Goal: Transaction & Acquisition: Purchase product/service

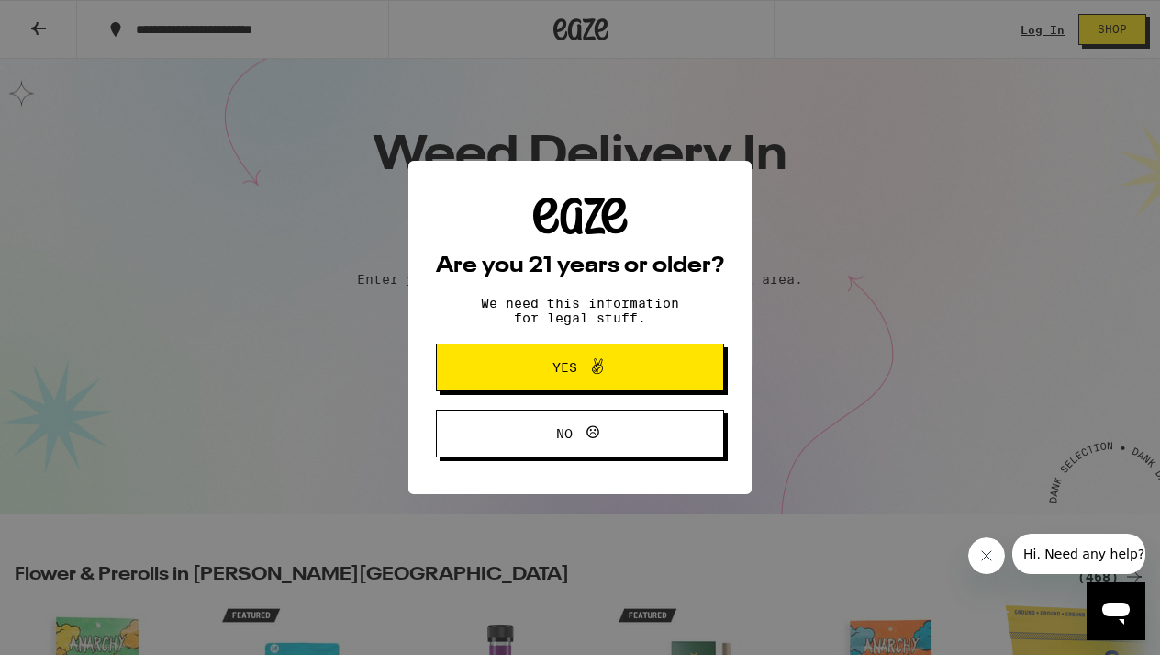
click at [539, 364] on span "Yes" at bounding box center [580, 367] width 140 height 24
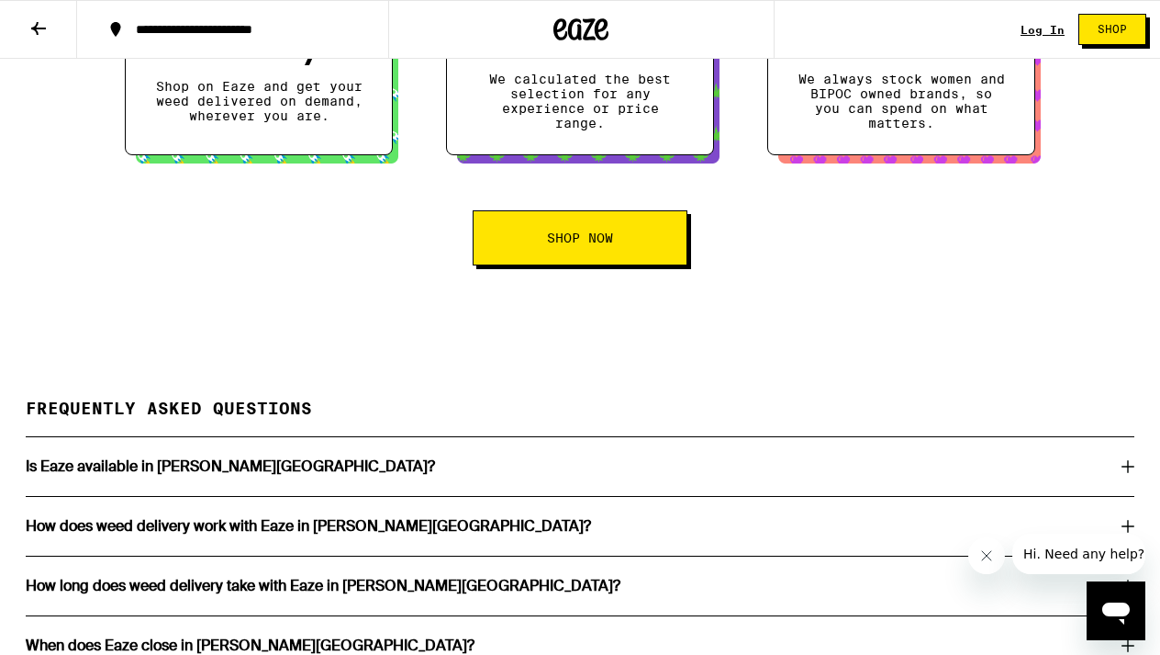
scroll to position [3193, 0]
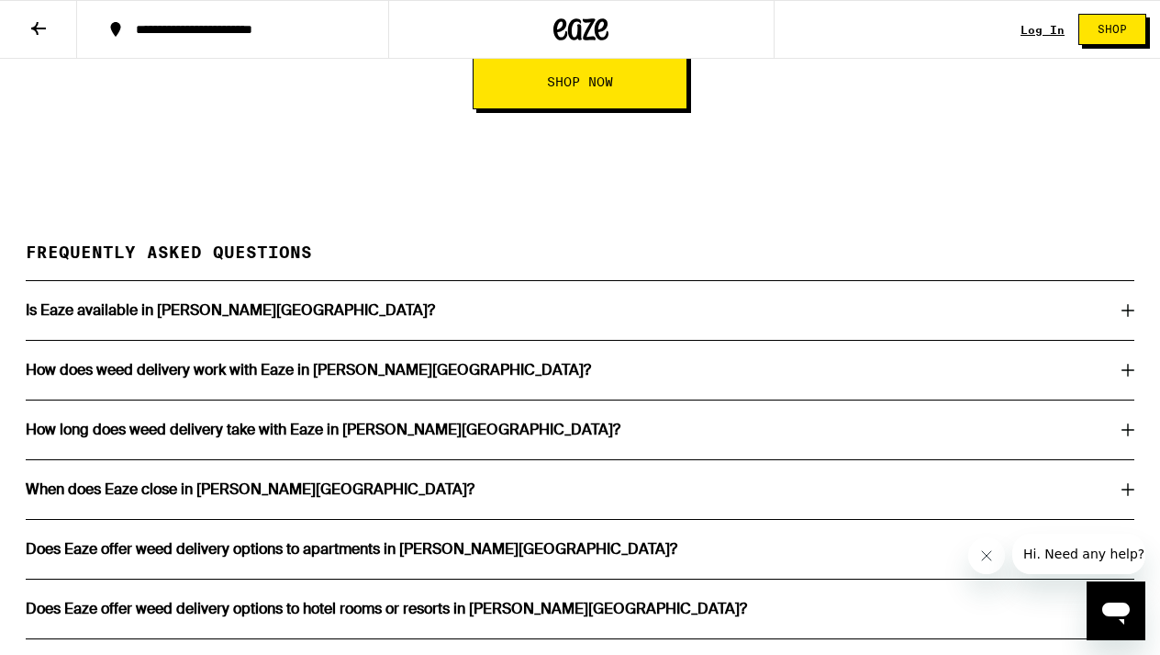
click at [297, 318] on div "Is Eaze available in [PERSON_NAME][GEOGRAPHIC_DATA]?" at bounding box center [580, 310] width 1109 height 15
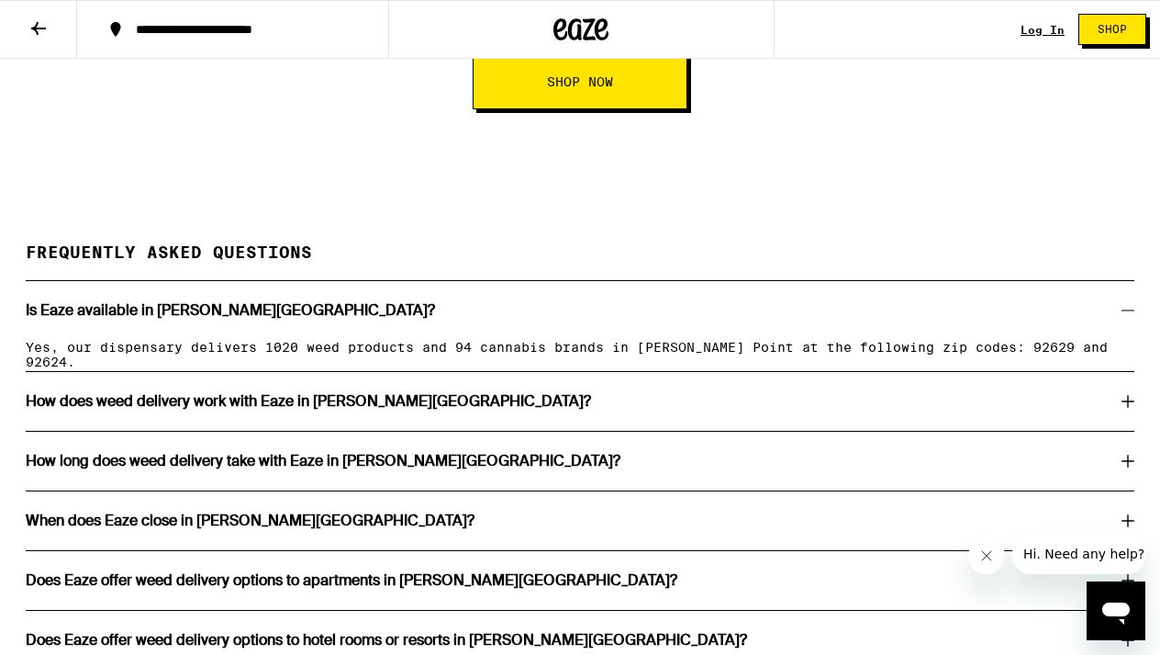
click at [273, 409] on h3 "How does weed delivery work with Eaze in [PERSON_NAME][GEOGRAPHIC_DATA]?" at bounding box center [309, 401] width 566 height 15
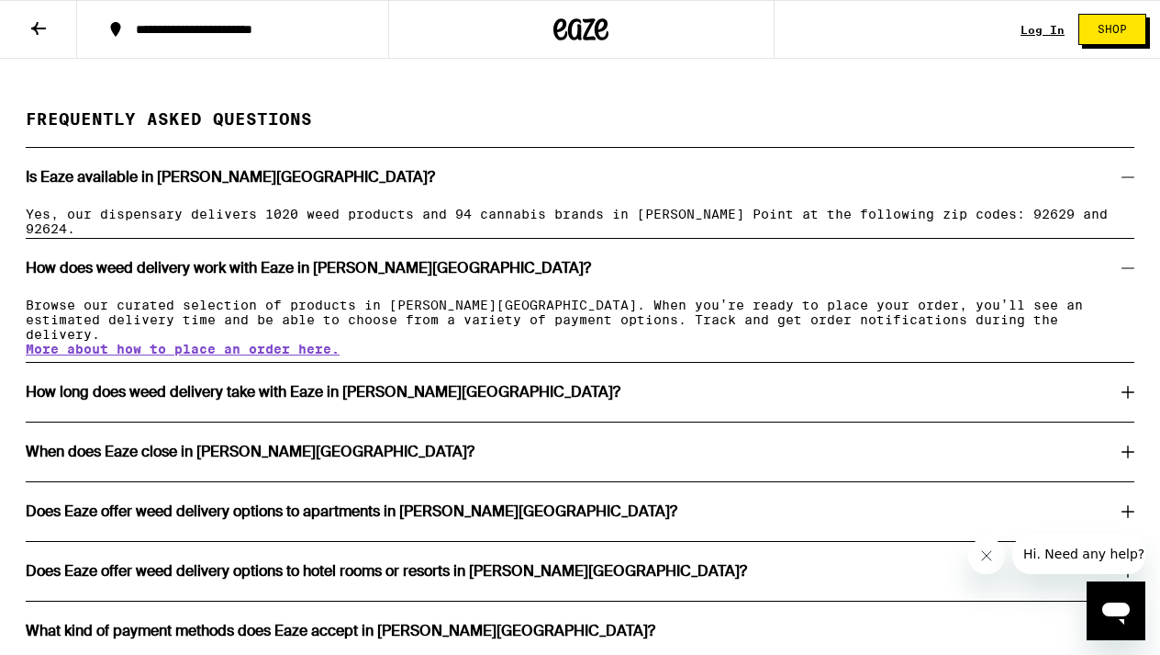
scroll to position [3329, 0]
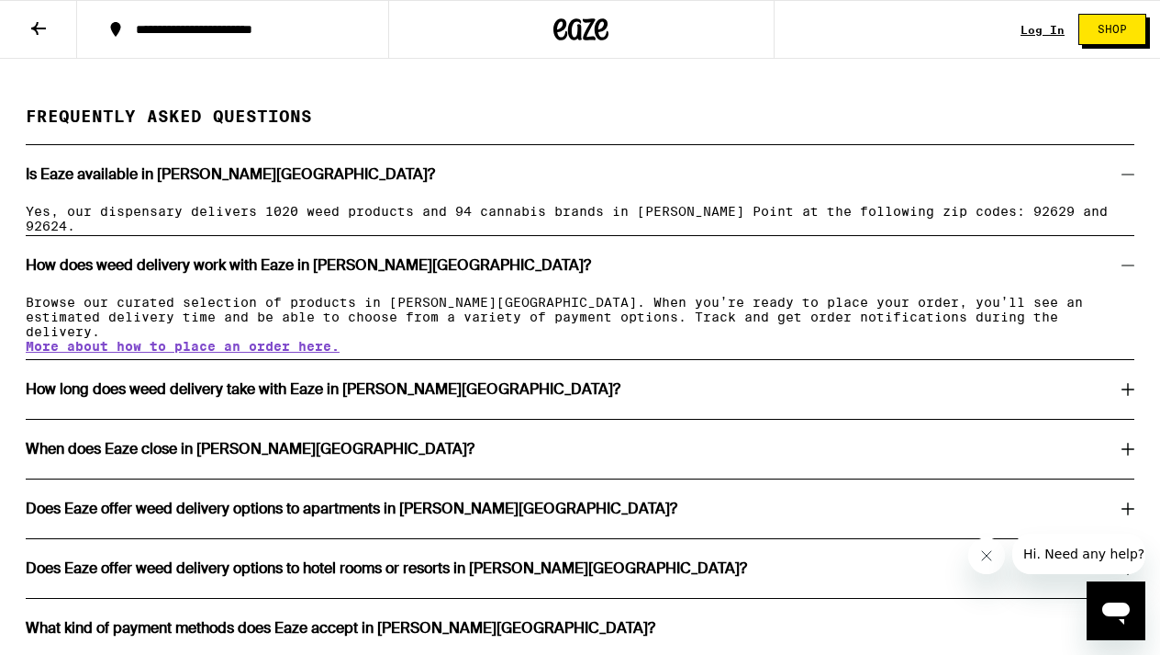
click at [273, 419] on div "How long does weed delivery take with Eaze in [PERSON_NAME][GEOGRAPHIC_DATA]?" at bounding box center [580, 389] width 1109 height 59
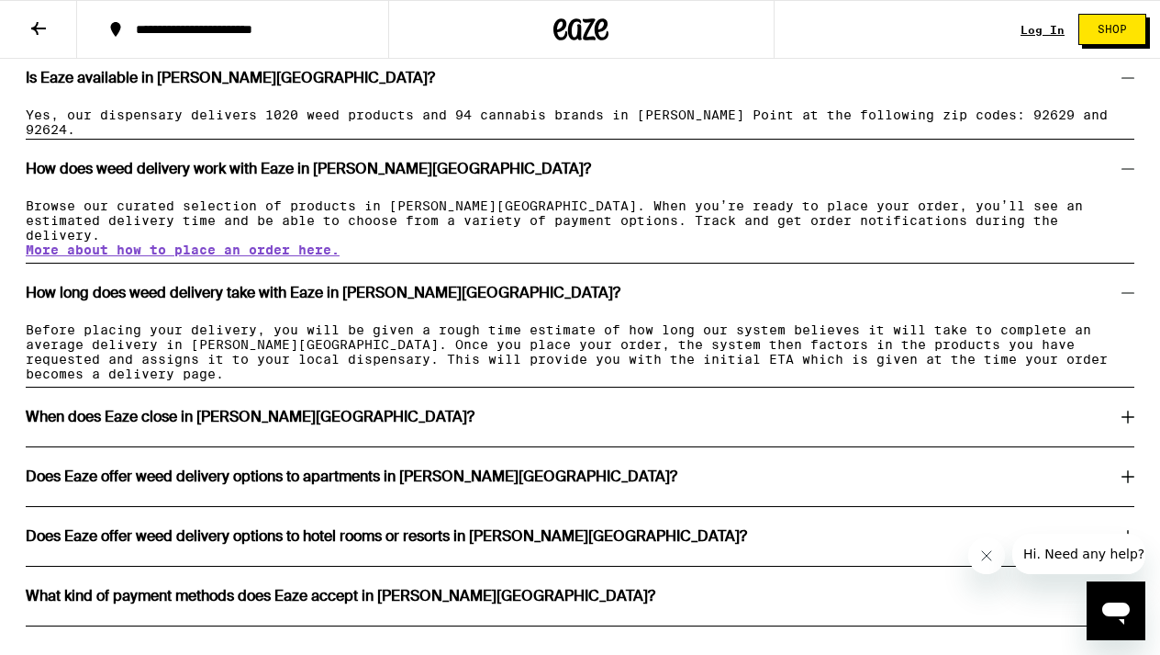
scroll to position [3436, 0]
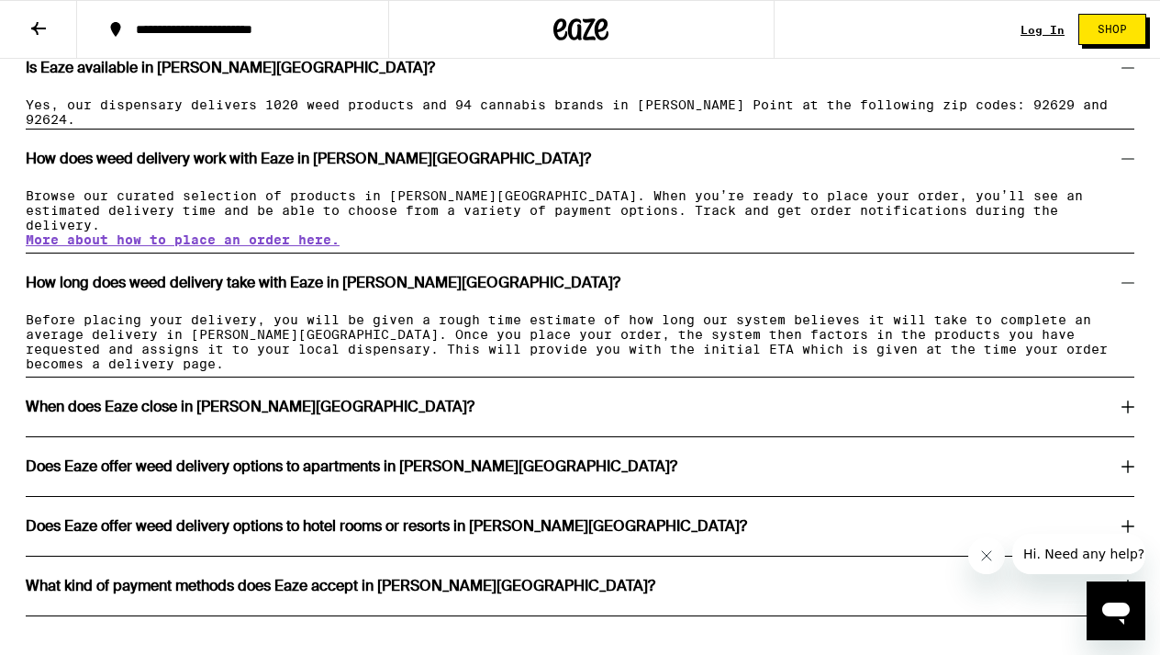
click at [269, 414] on h3 "When does Eaze close in [PERSON_NAME][GEOGRAPHIC_DATA]?" at bounding box center [250, 406] width 449 height 15
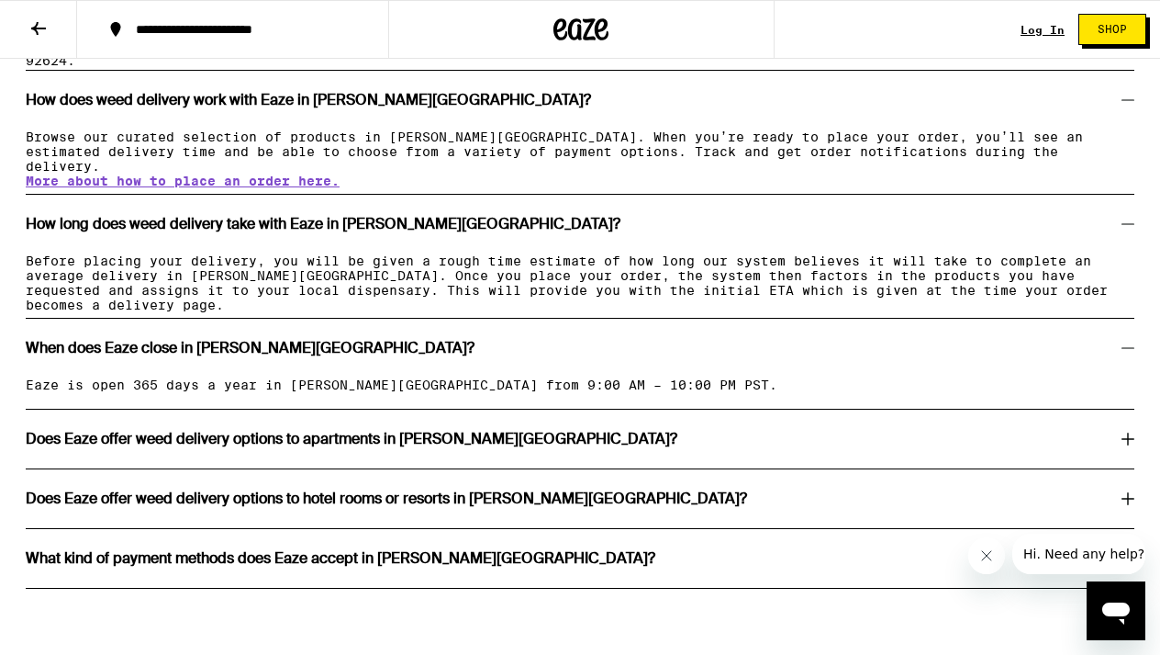
scroll to position [3502, 0]
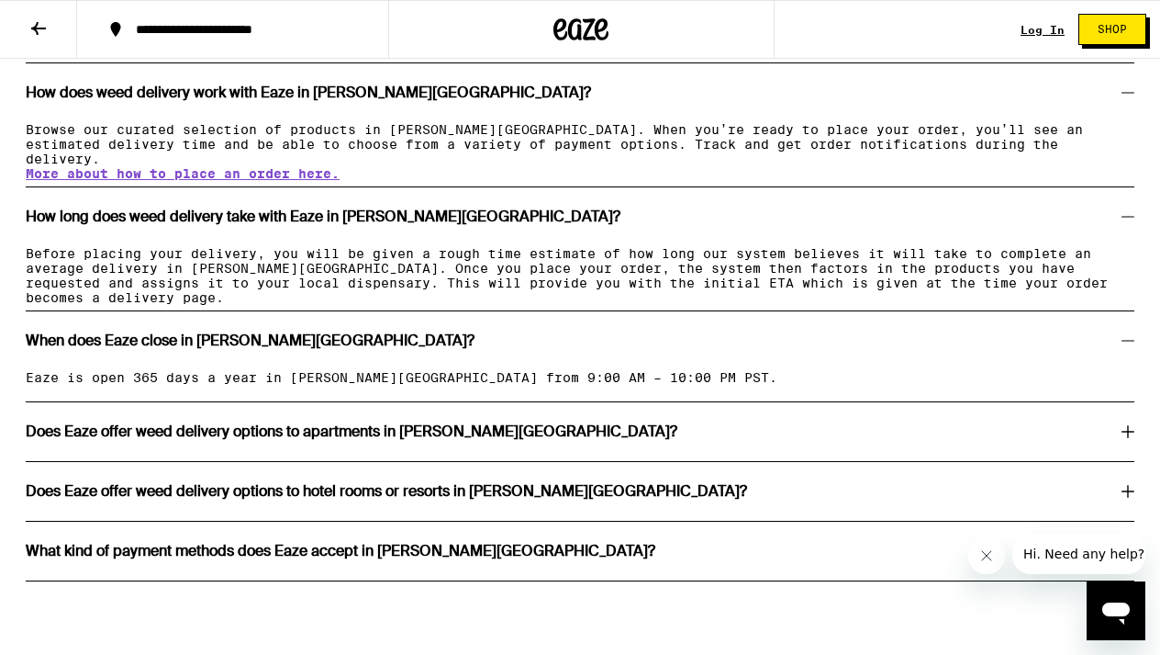
click at [263, 439] on h3 "Does Eaze offer weed delivery options to apartments in [PERSON_NAME][GEOGRAPHIC…" at bounding box center [352, 431] width 652 height 15
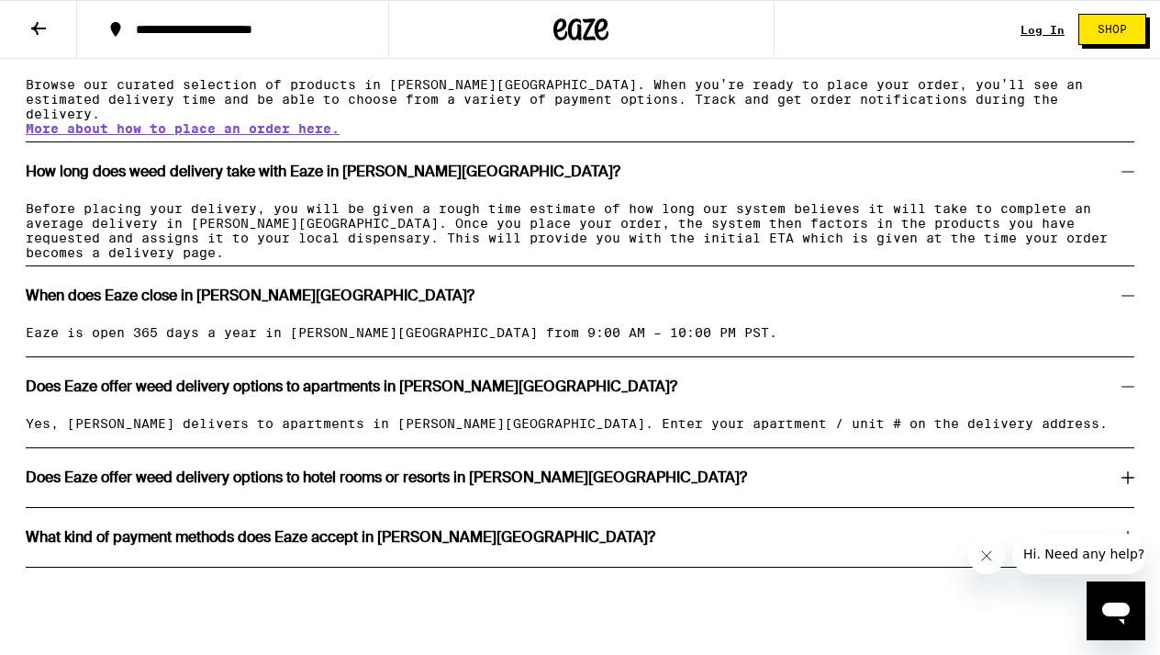
scroll to position [3548, 0]
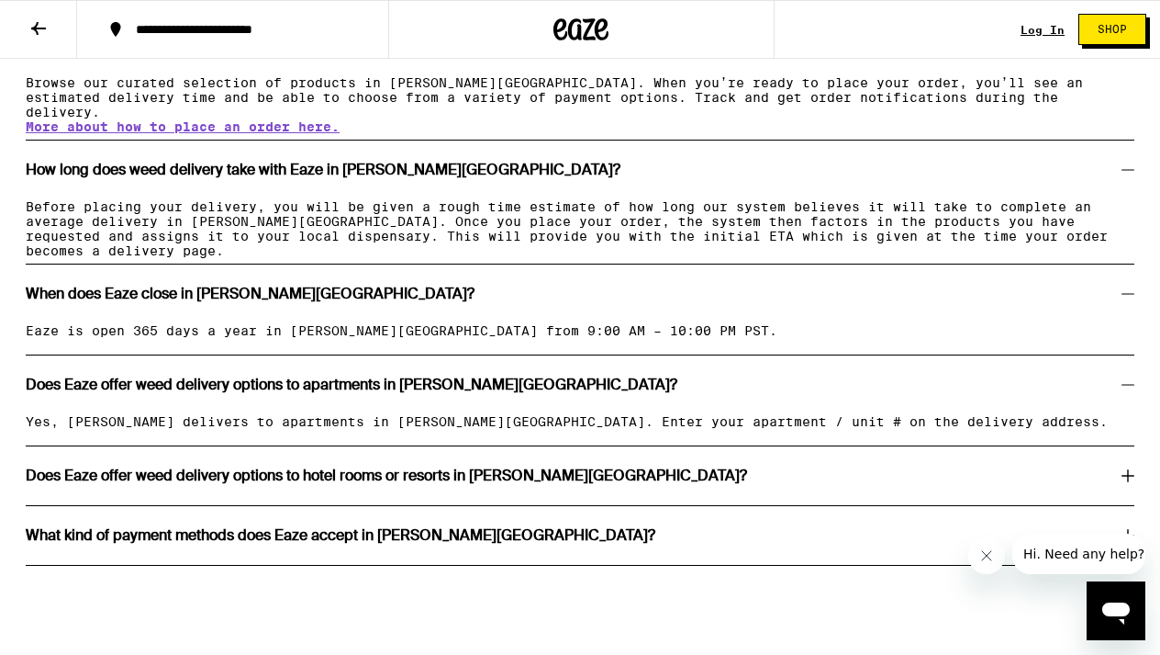
click at [249, 483] on h3 "Does Eaze offer weed delivery options to hotel rooms or resorts in [PERSON_NAME…" at bounding box center [387, 475] width 722 height 15
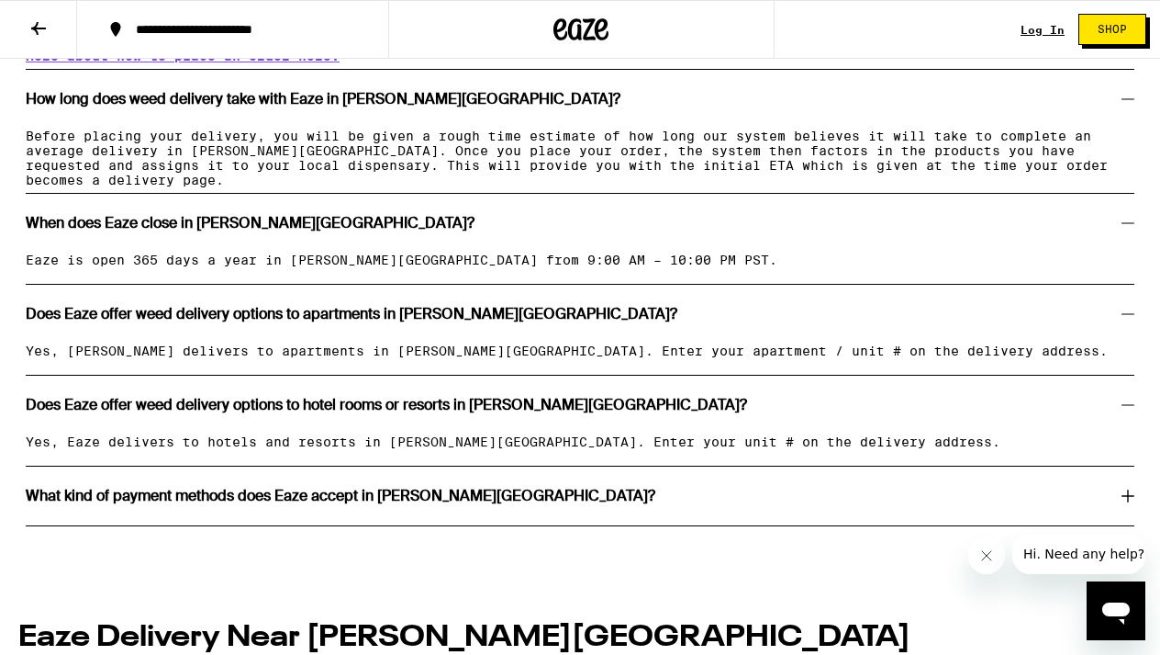
scroll to position [3618, 0]
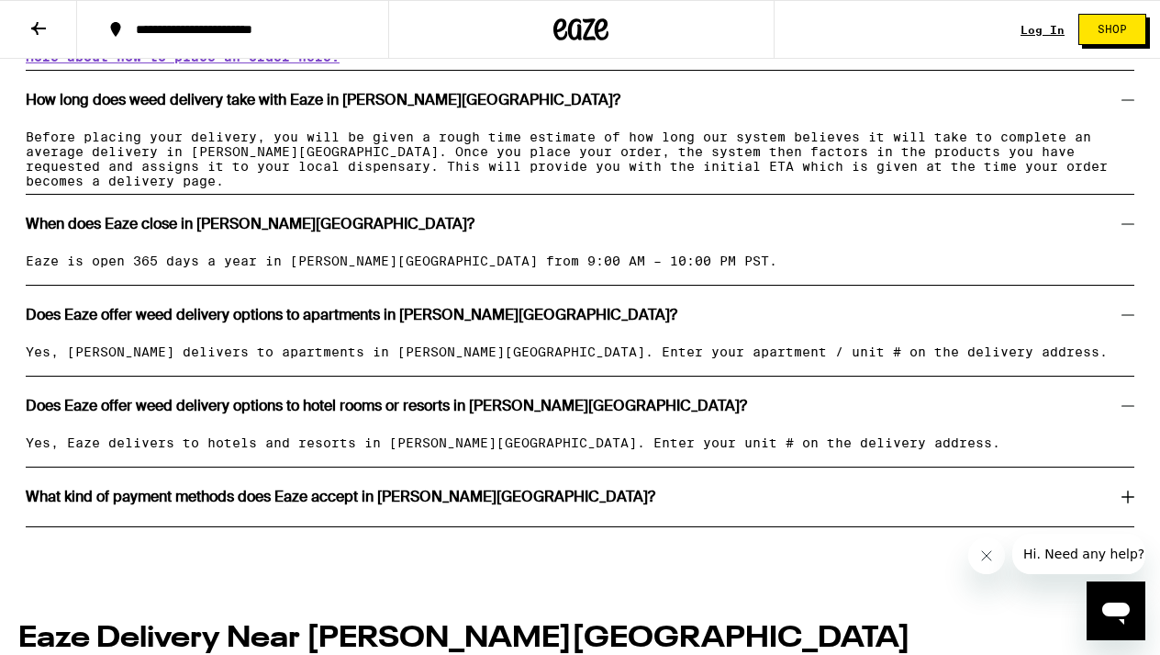
click at [246, 504] on h3 "What kind of payment methods does Eaze accept in [PERSON_NAME][GEOGRAPHIC_DATA]?" at bounding box center [341, 496] width 630 height 15
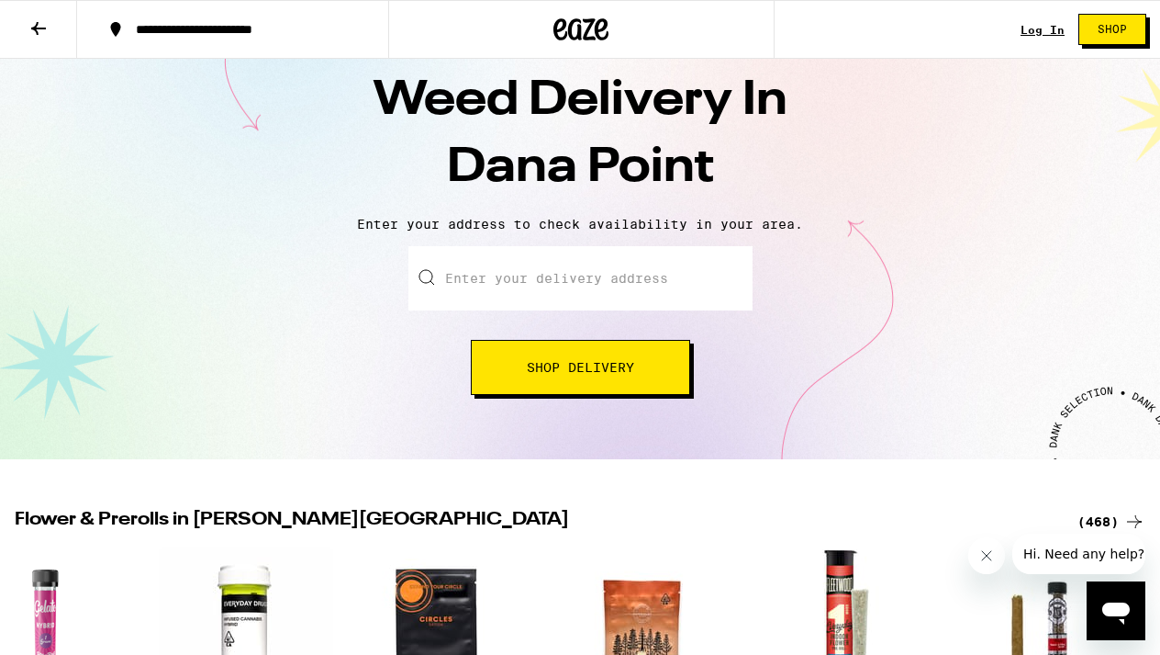
scroll to position [205, 0]
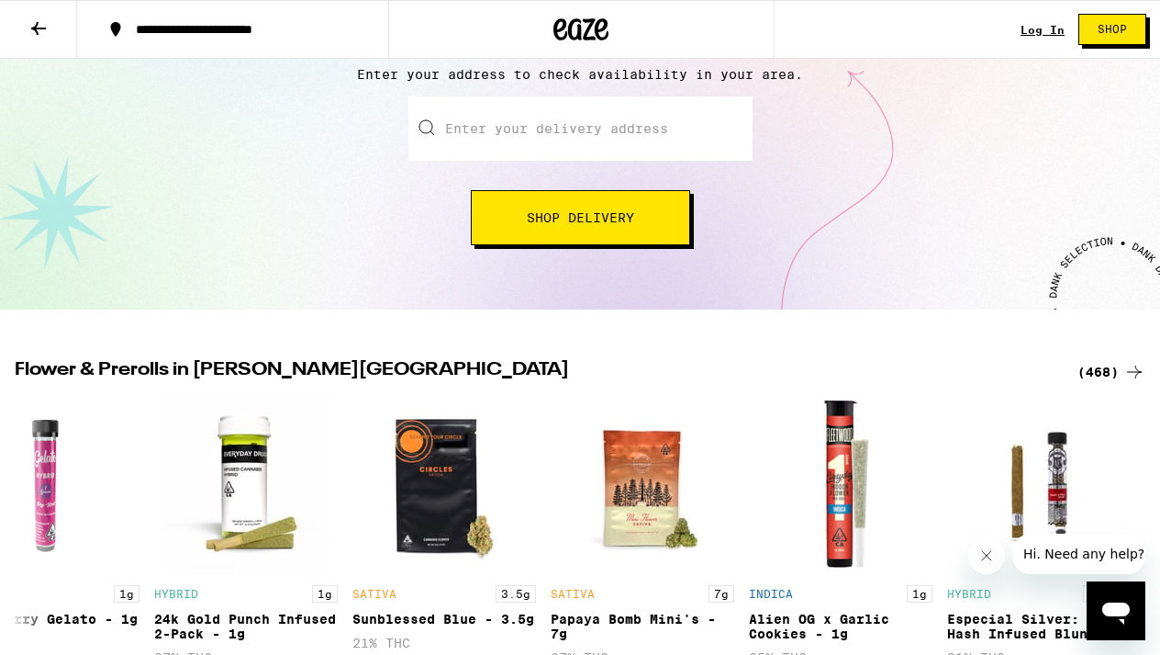
click at [1094, 373] on div "(468)" at bounding box center [1112, 372] width 68 height 22
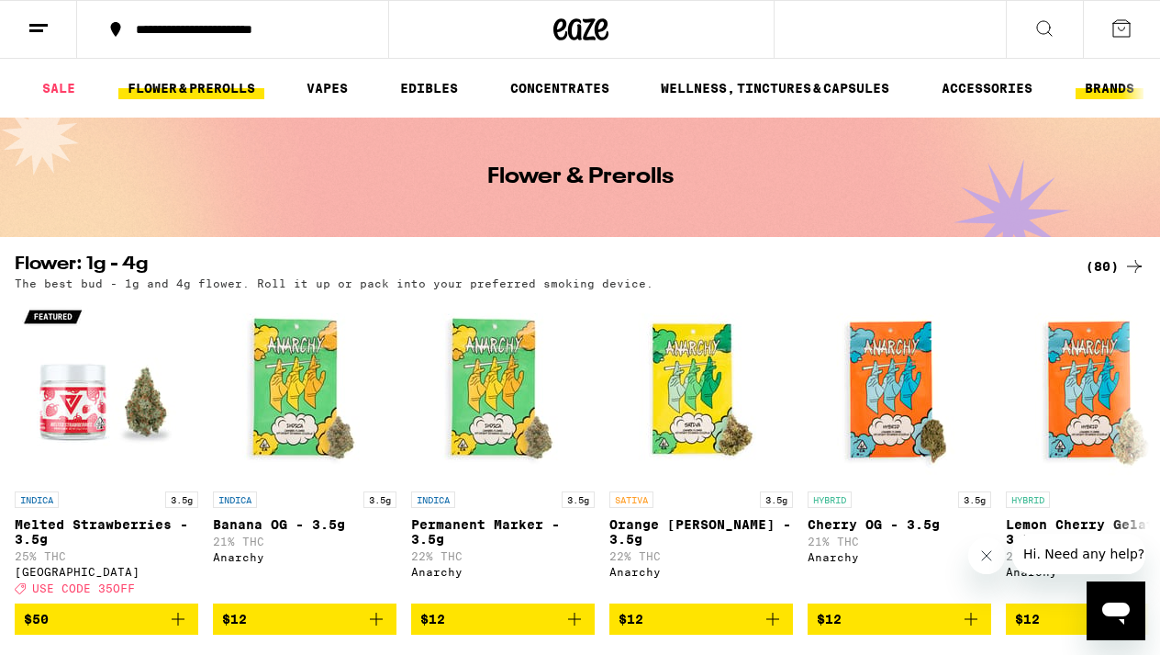
scroll to position [0, 64]
click at [1104, 89] on link "BRANDS" at bounding box center [1110, 88] width 68 height 22
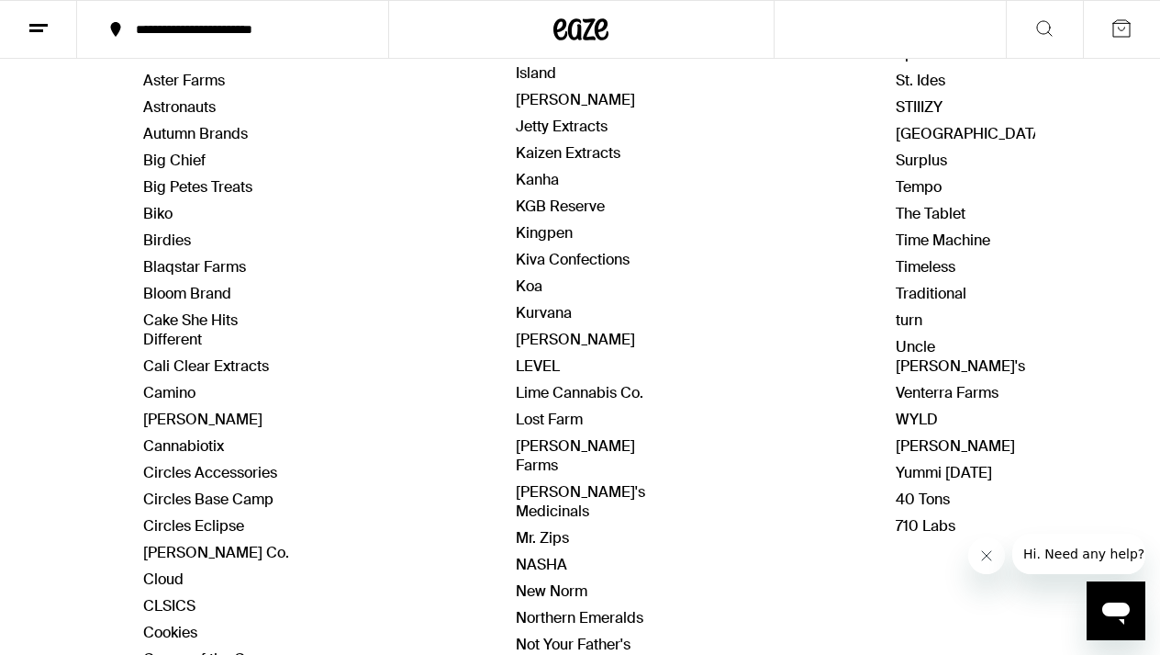
scroll to position [381, 0]
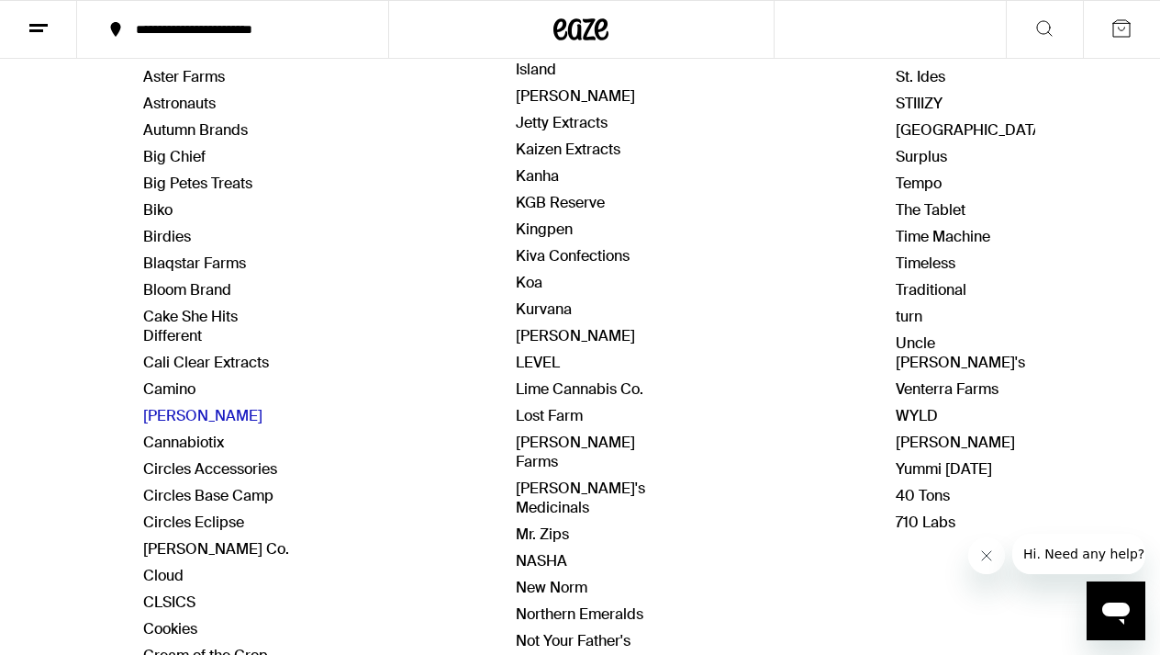
click at [156, 416] on link "[PERSON_NAME]" at bounding box center [202, 415] width 119 height 19
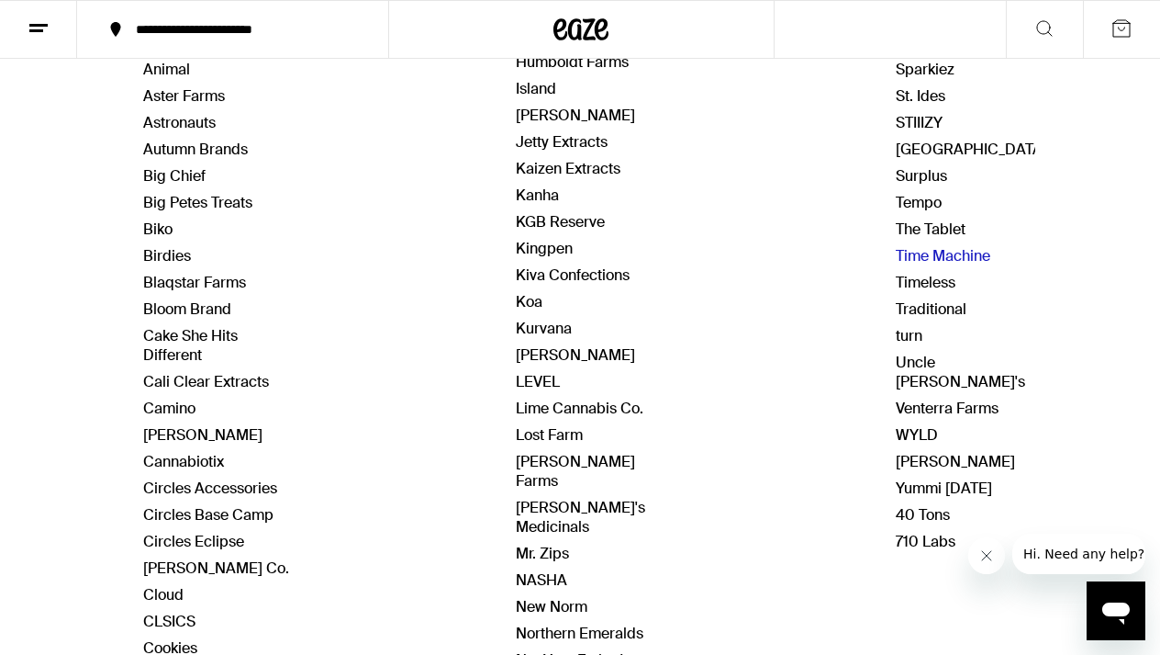
scroll to position [361, 0]
click at [925, 364] on link "Uncle [PERSON_NAME]'s" at bounding box center [960, 372] width 129 height 39
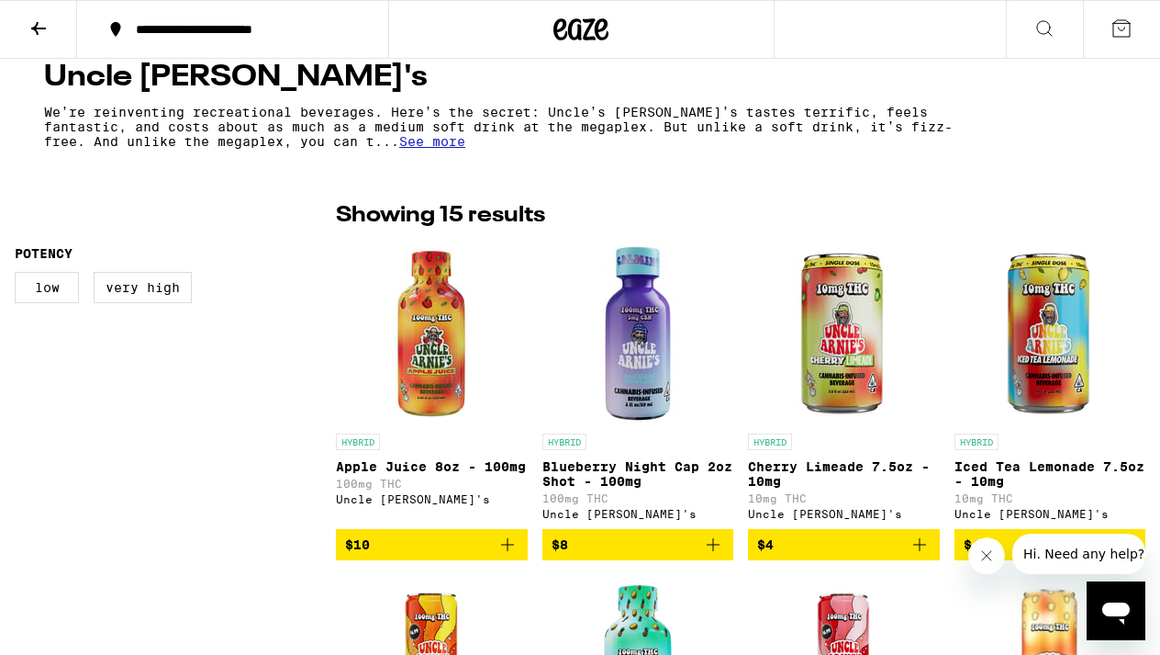
scroll to position [348, 0]
click at [44, 30] on icon at bounding box center [39, 28] width 22 height 22
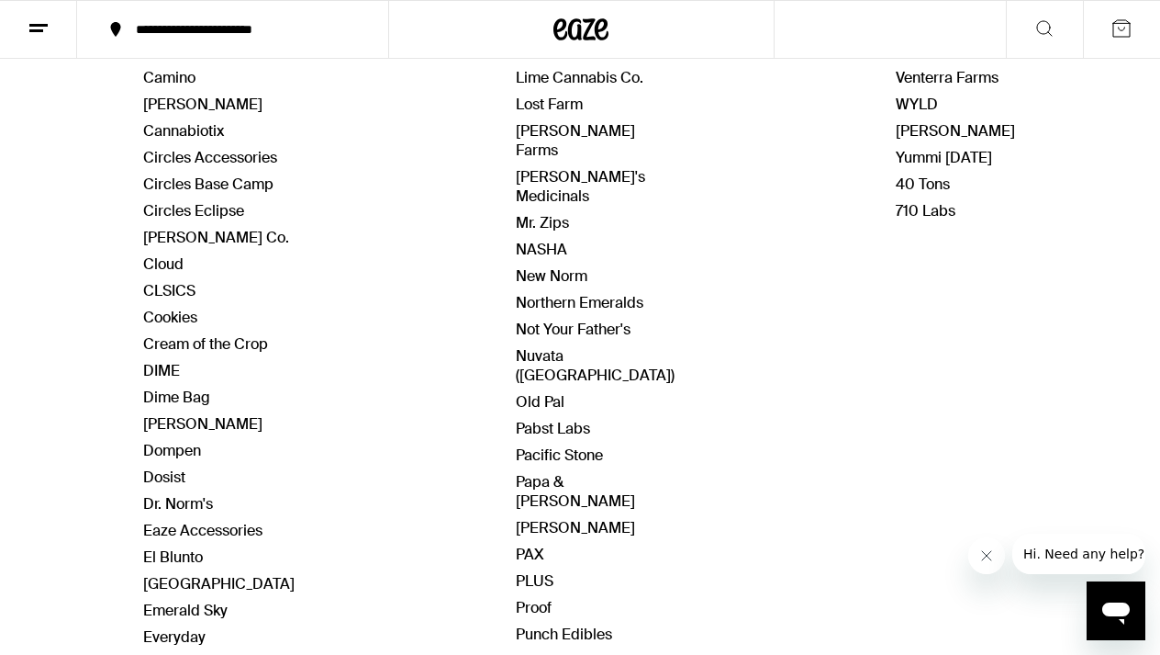
scroll to position [664, 0]
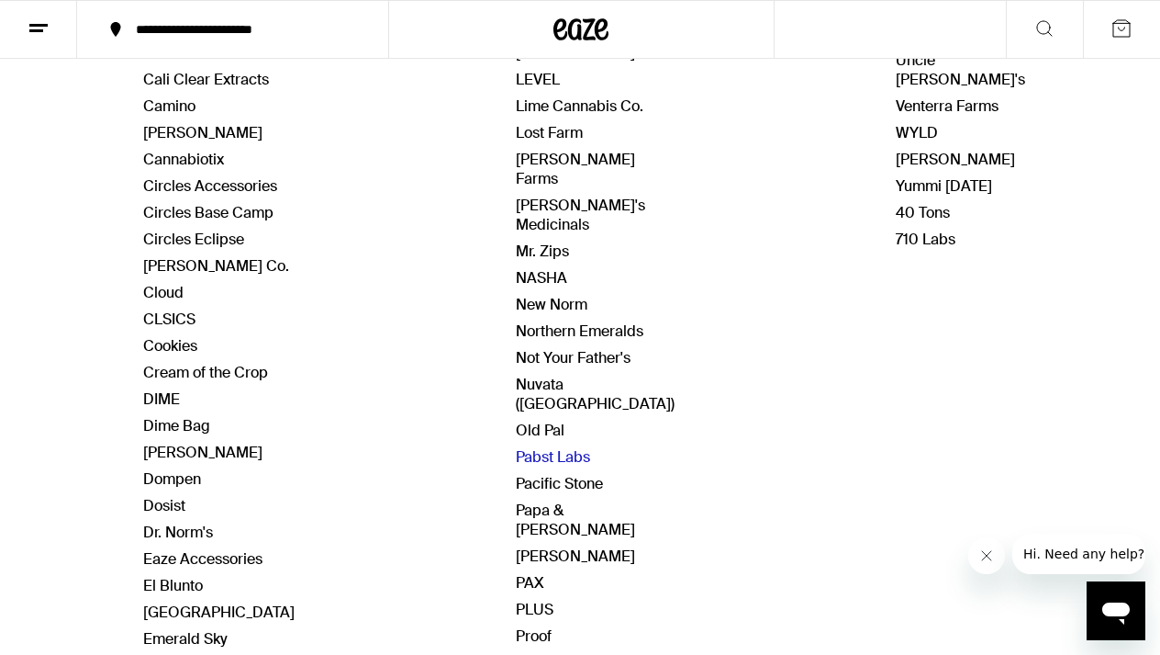
click at [540, 447] on link "Pabst Labs" at bounding box center [553, 456] width 74 height 19
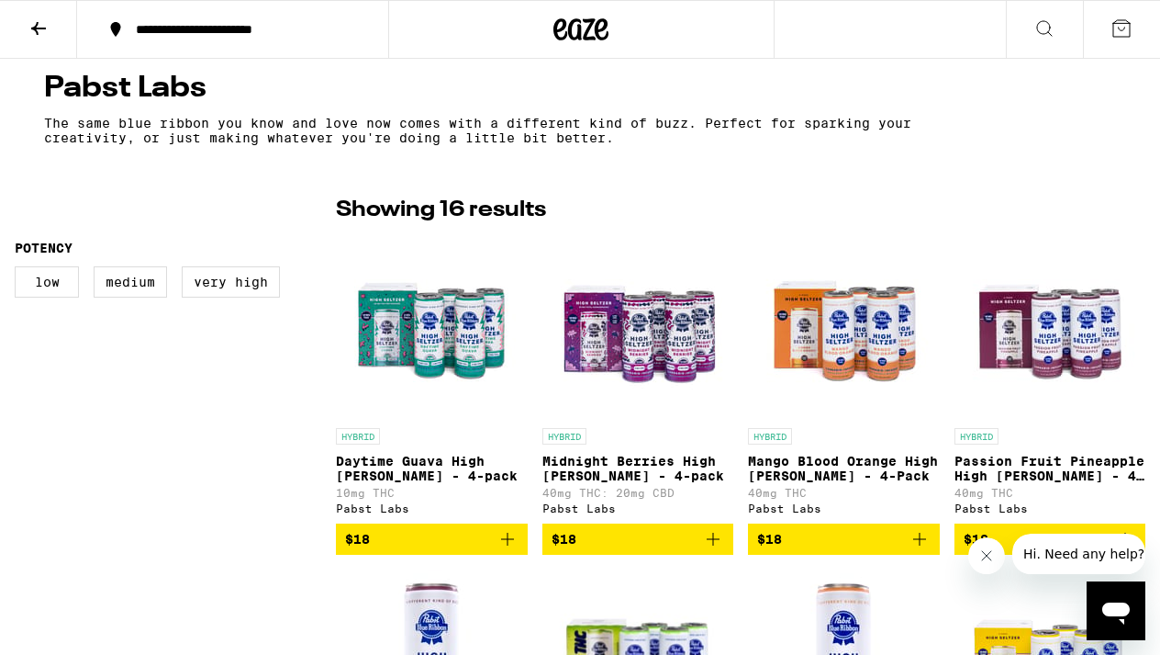
scroll to position [334, 0]
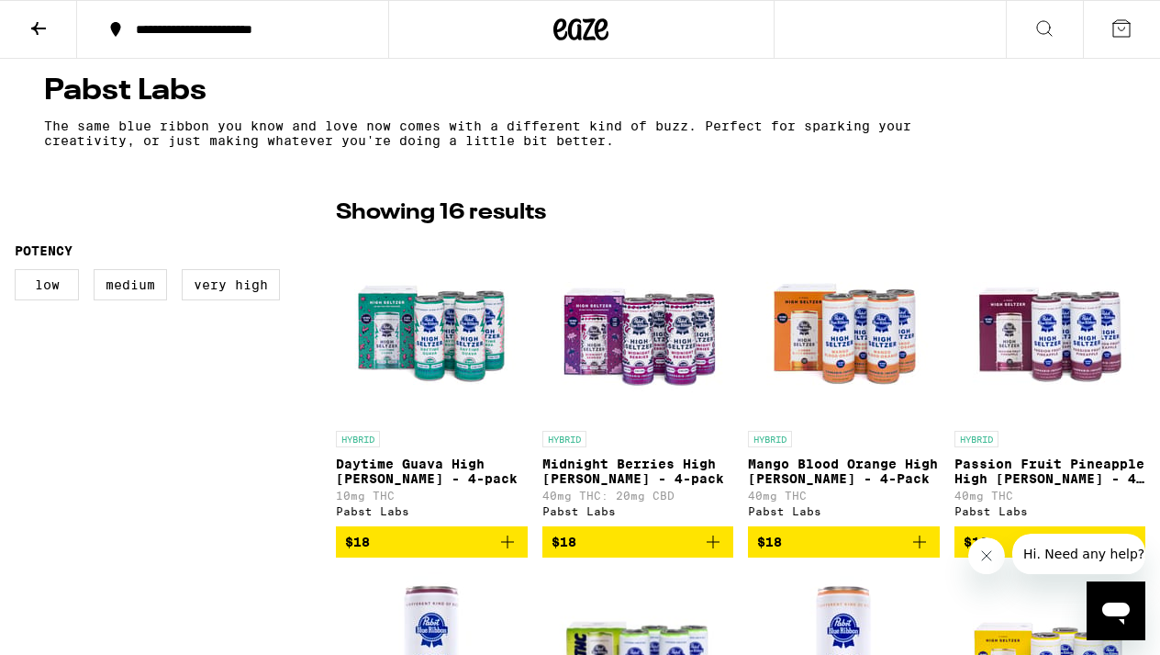
click at [407, 342] on img "Open page for Daytime Guava High Seltzer - 4-pack from Pabst Labs" at bounding box center [432, 330] width 184 height 184
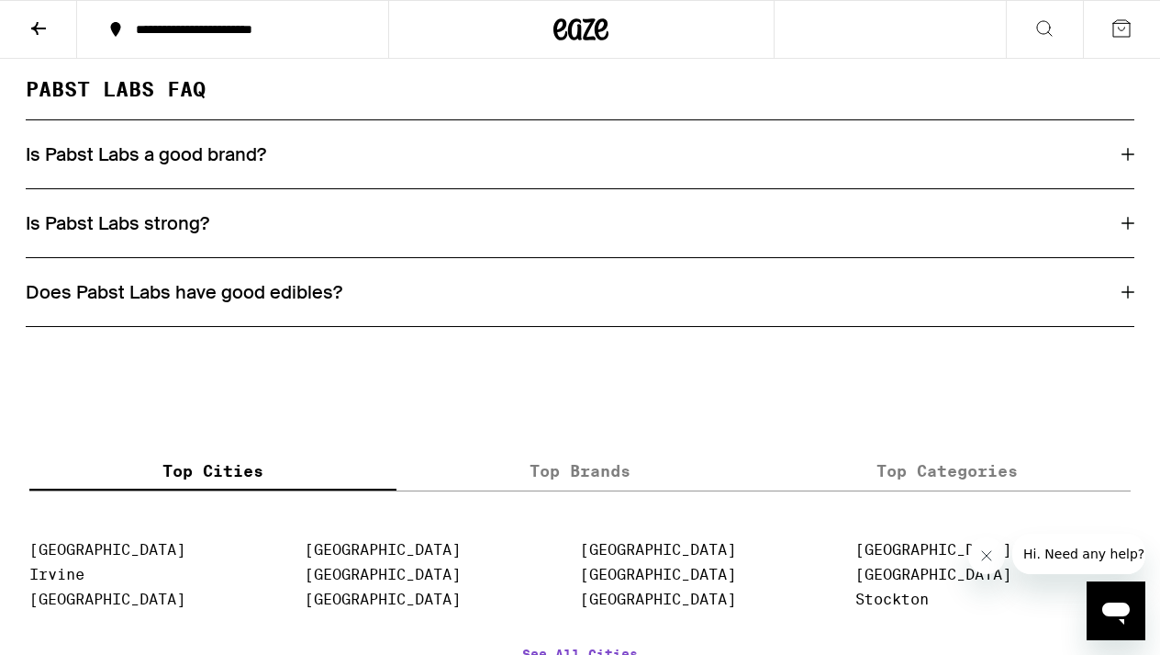
scroll to position [1899, 0]
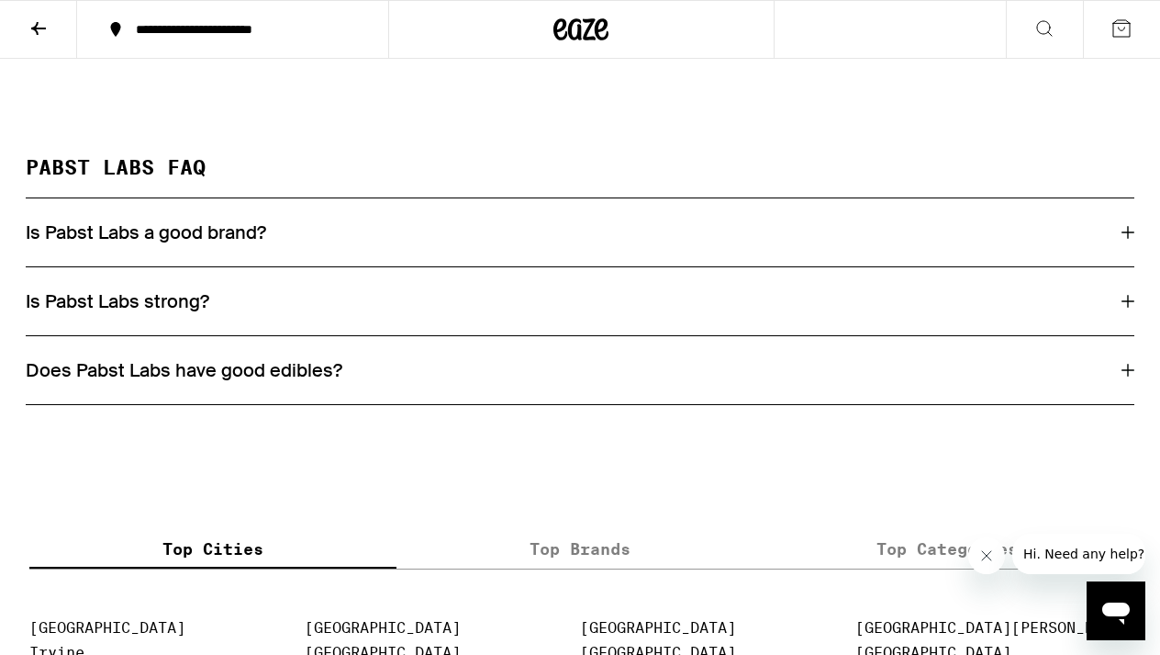
click at [36, 21] on icon at bounding box center [39, 28] width 22 height 22
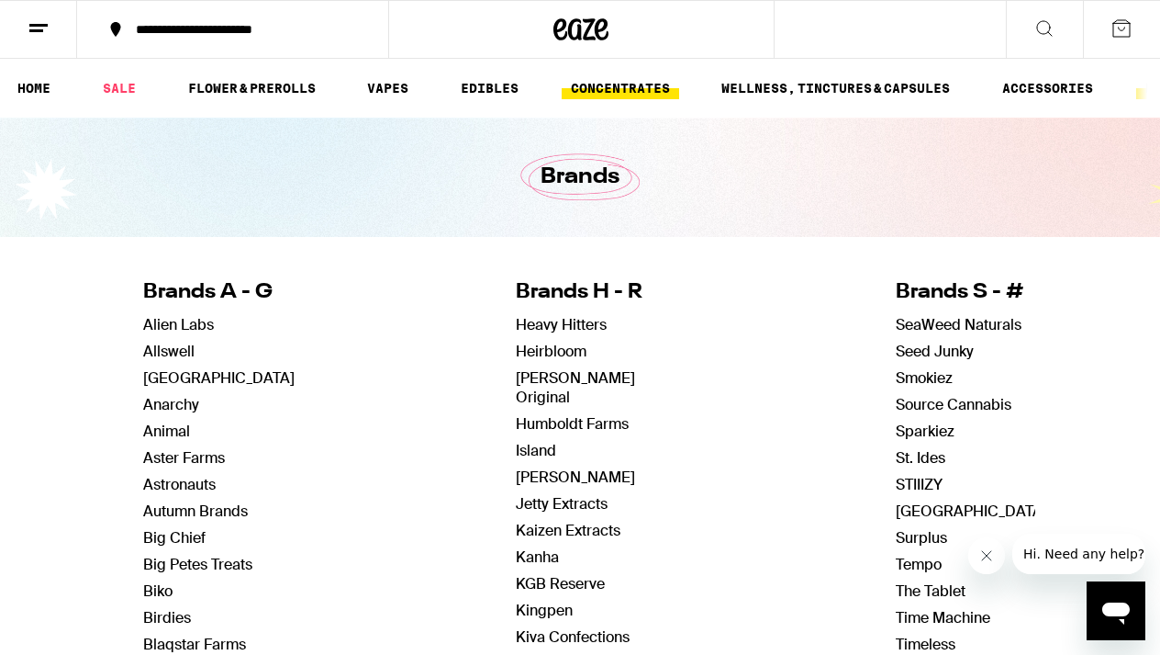
click at [629, 92] on link "CONCENTRATES" at bounding box center [621, 88] width 118 height 22
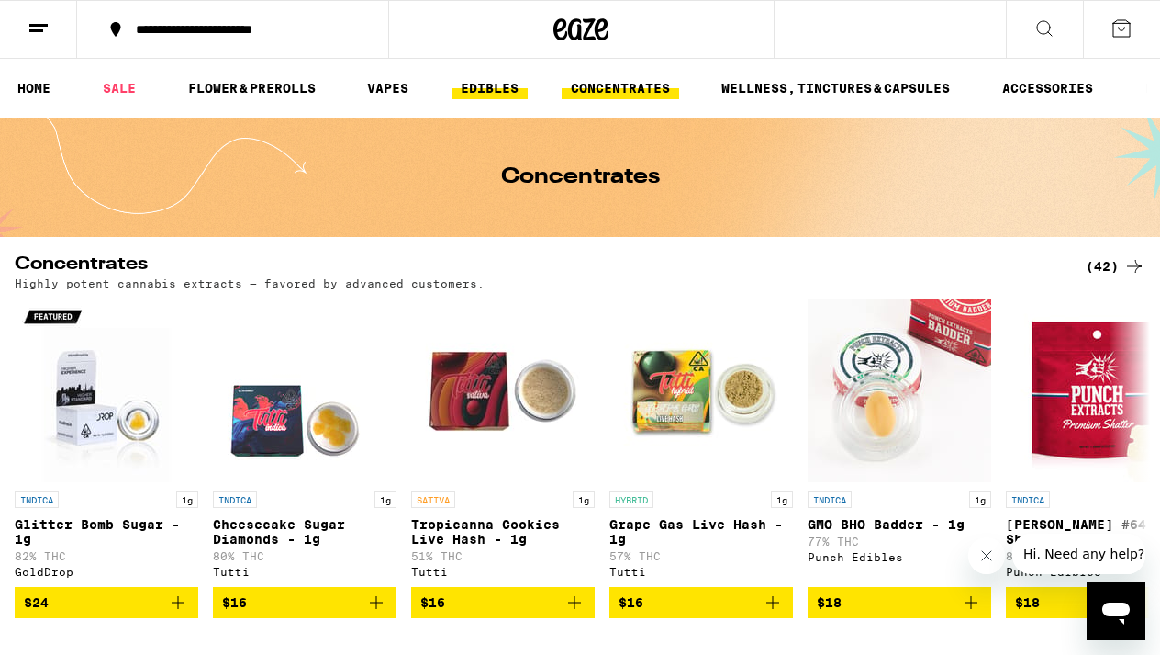
click at [491, 92] on link "EDIBLES" at bounding box center [490, 88] width 76 height 22
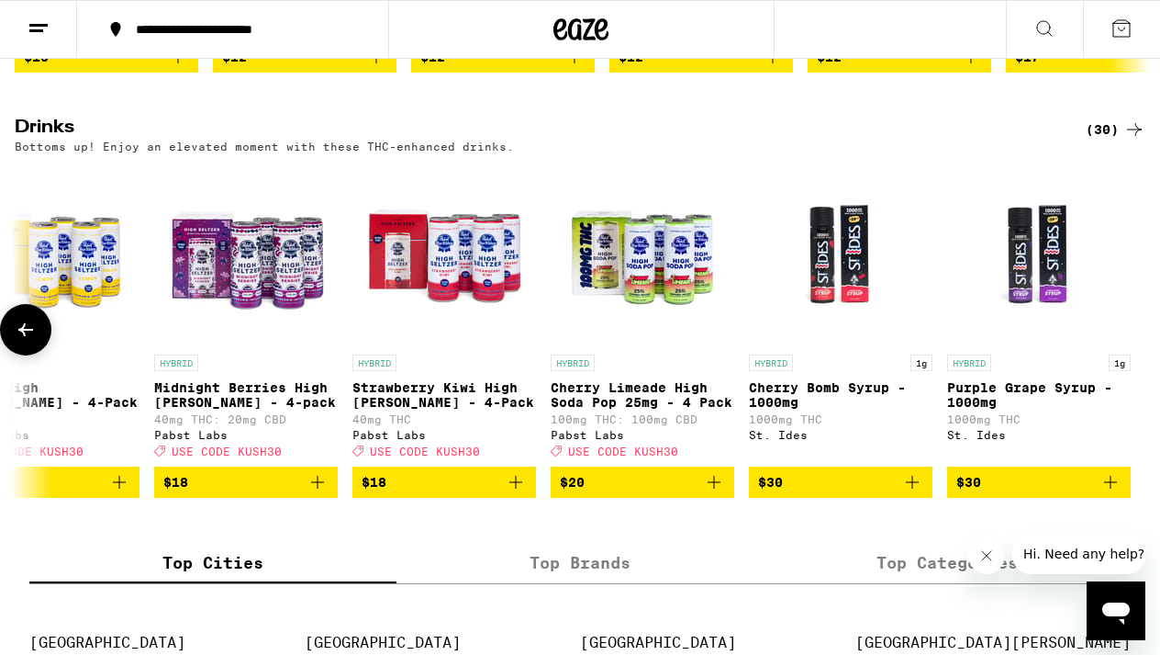
scroll to position [970, 0]
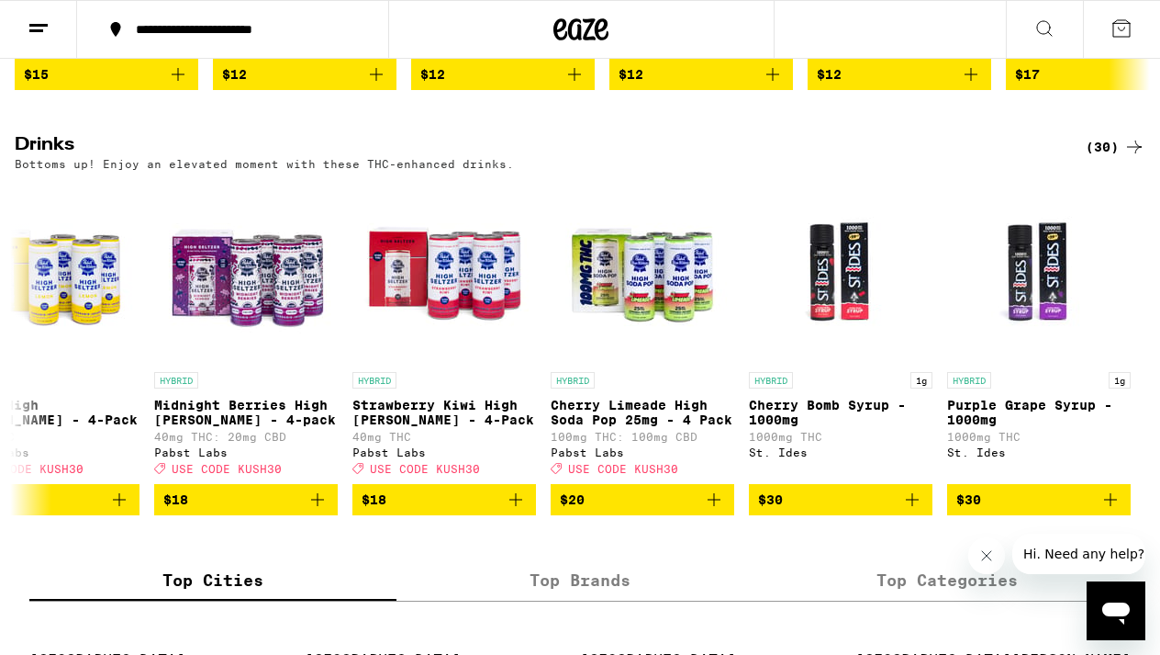
click at [1114, 158] on div "(30)" at bounding box center [1116, 147] width 60 height 22
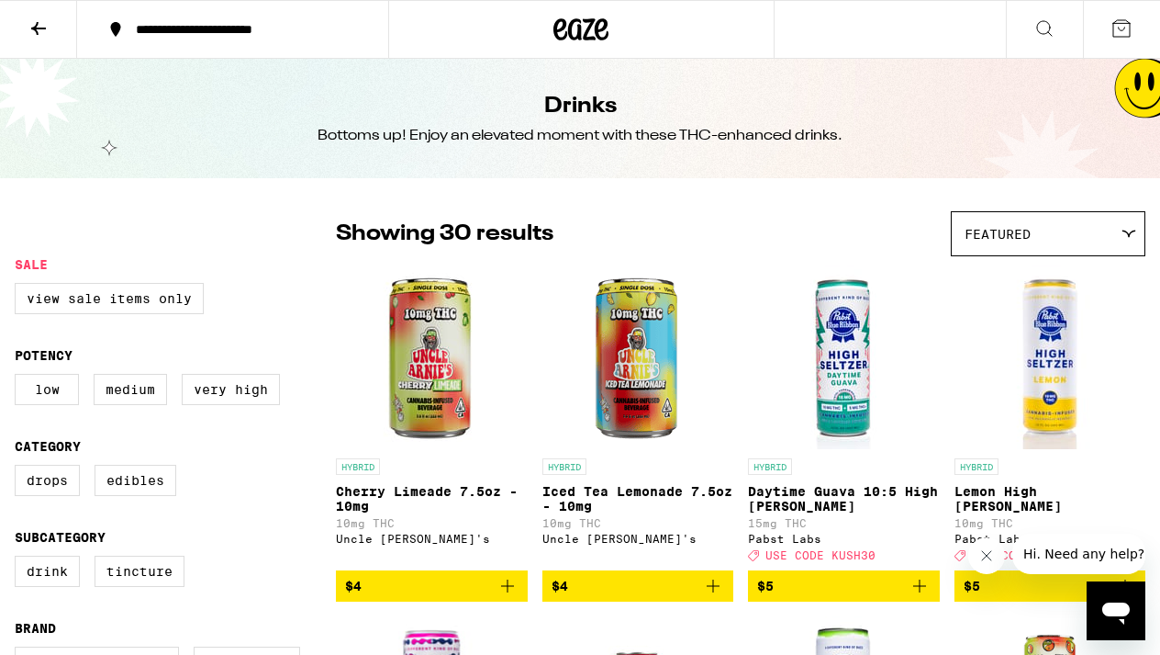
scroll to position [9, 0]
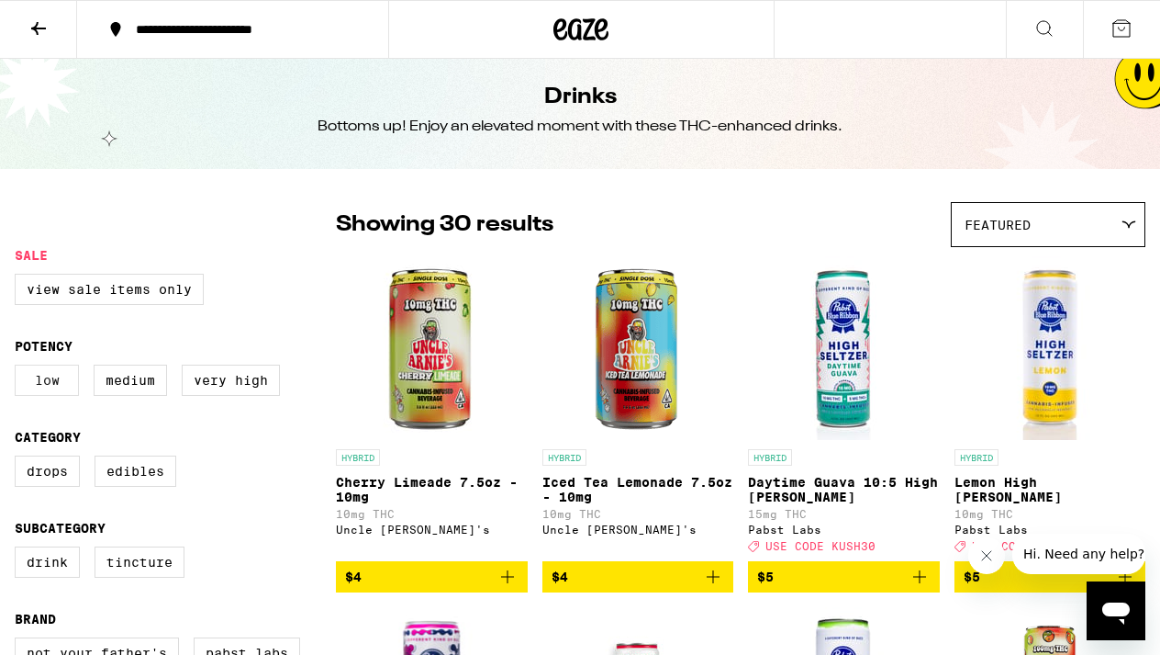
click at [29, 393] on label "Low" at bounding box center [47, 379] width 64 height 31
click at [19, 368] on input "Low" at bounding box center [18, 367] width 1 height 1
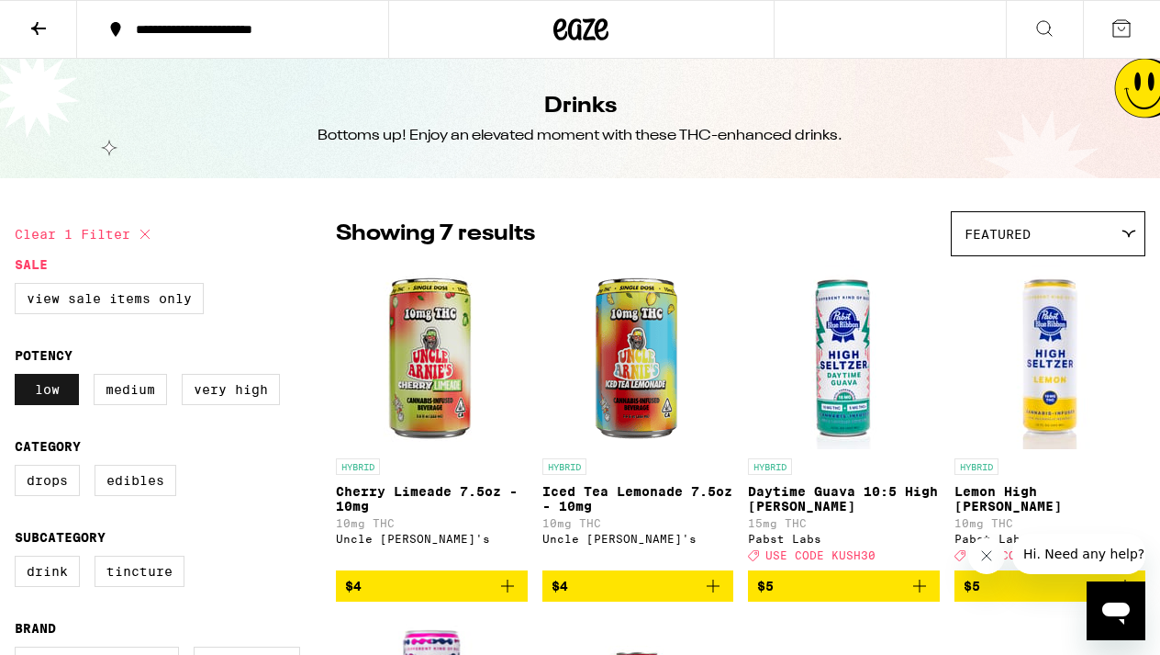
click at [43, 397] on label "Low" at bounding box center [47, 389] width 64 height 31
click at [19, 377] on input "Low" at bounding box center [18, 376] width 1 height 1
checkbox input "false"
click at [986, 244] on div "Featured" at bounding box center [1048, 233] width 193 height 43
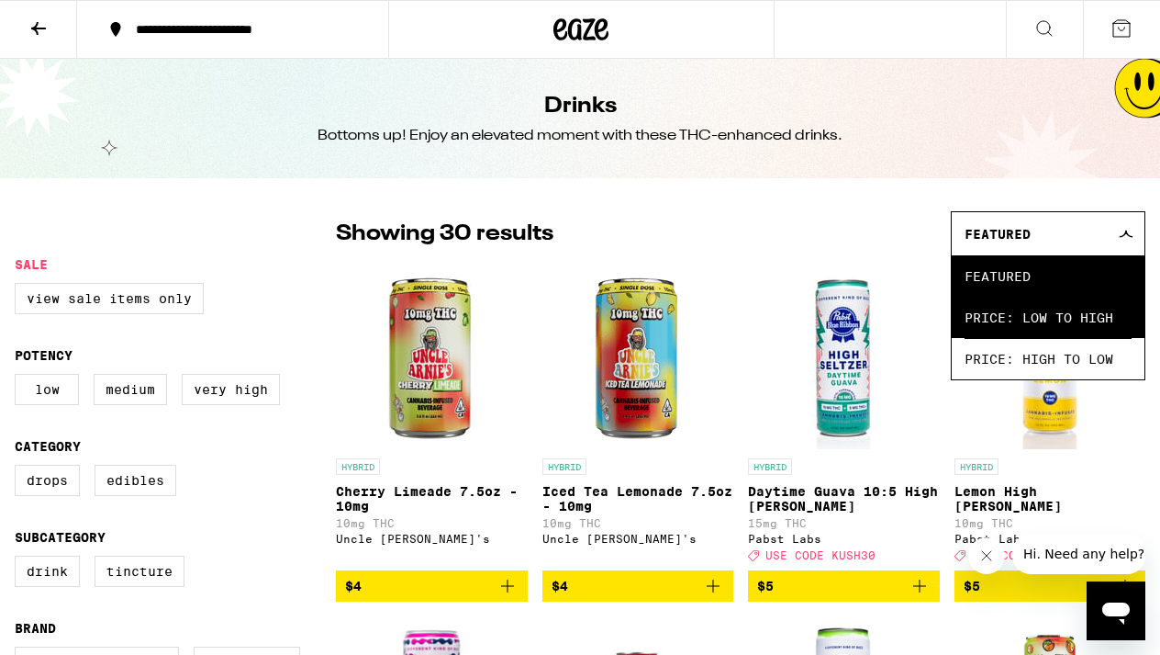
click at [1007, 319] on span "Price: Low to High" at bounding box center [1048, 317] width 167 height 41
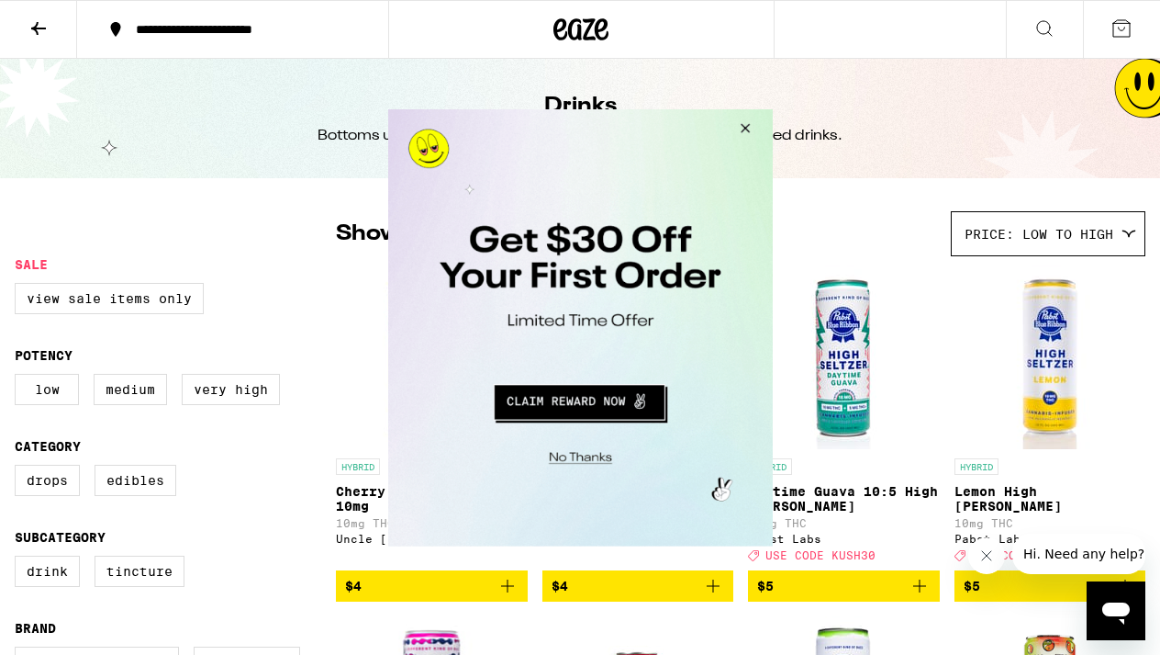
click at [751, 132] on button "Close Modal" at bounding box center [742, 130] width 50 height 44
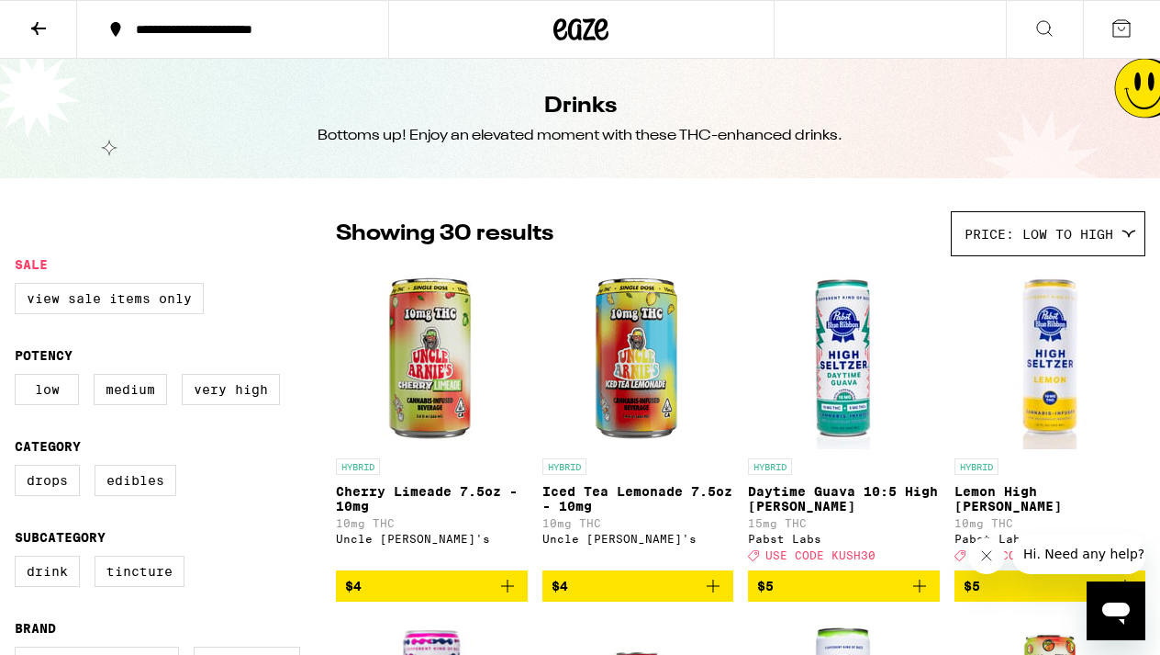
click at [31, 16] on button at bounding box center [38, 30] width 77 height 58
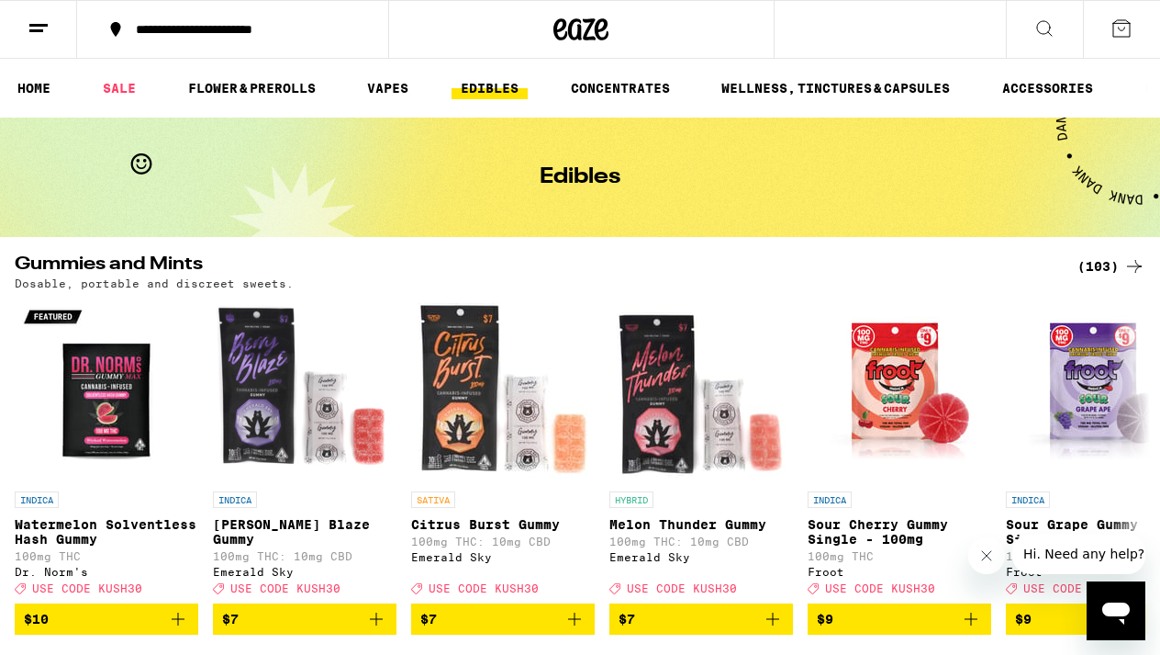
click at [1024, 52] on button at bounding box center [1044, 30] width 77 height 58
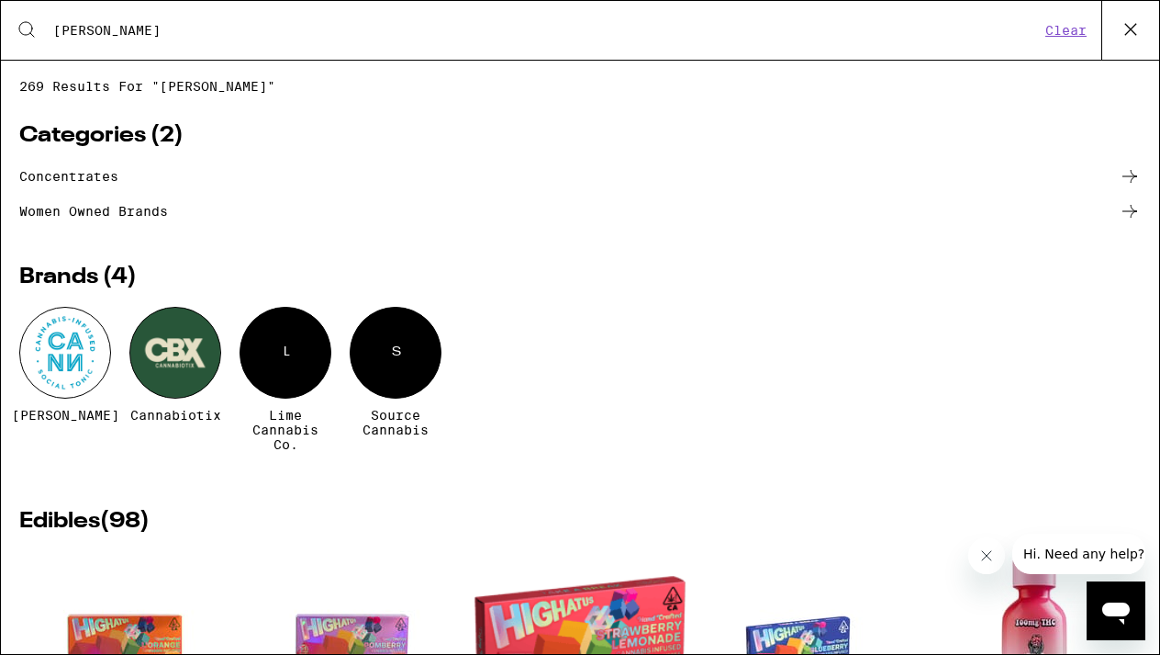
type input "[PERSON_NAME]"
click at [62, 342] on div at bounding box center [65, 353] width 92 height 92
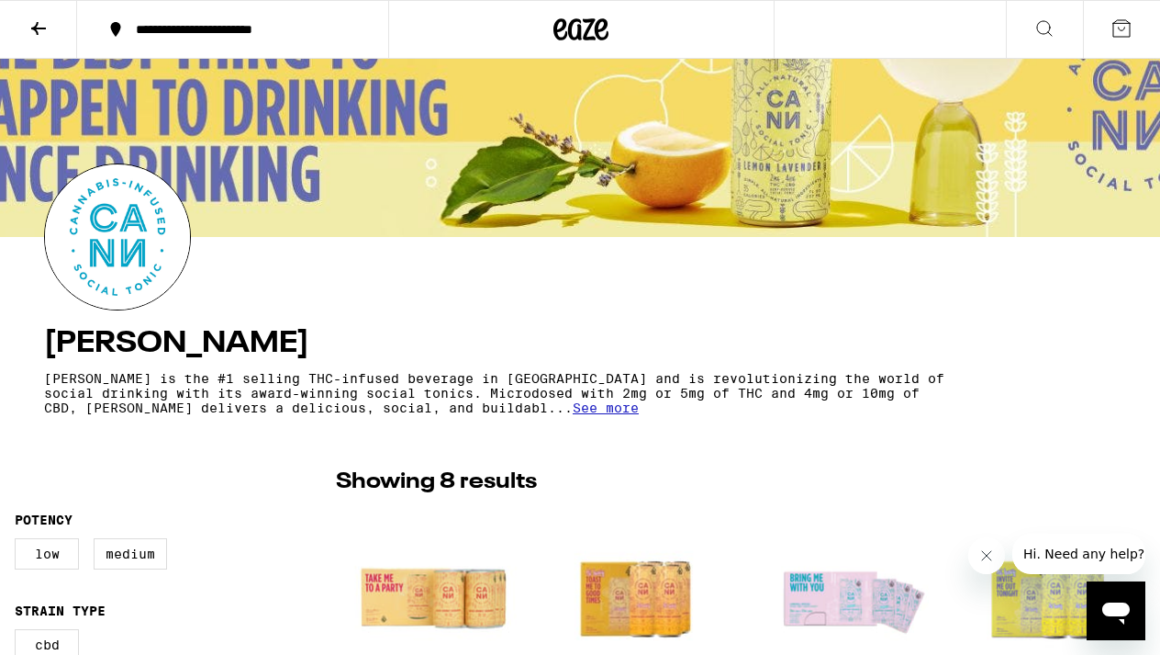
scroll to position [172, 0]
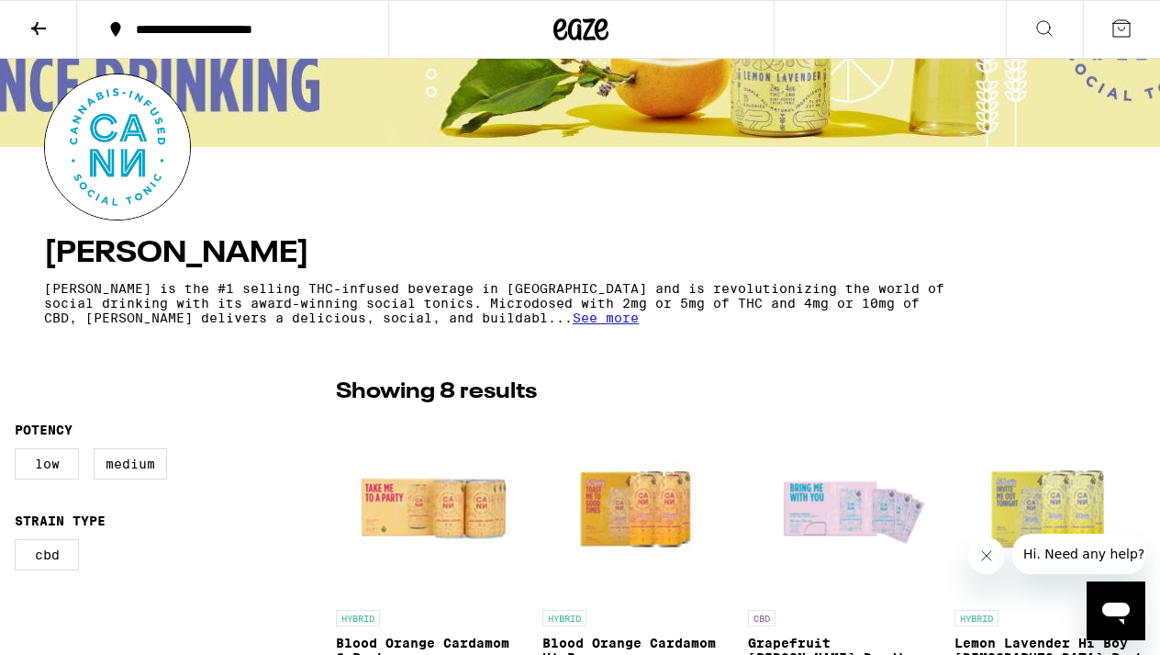
click at [38, 33] on icon at bounding box center [38, 28] width 15 height 13
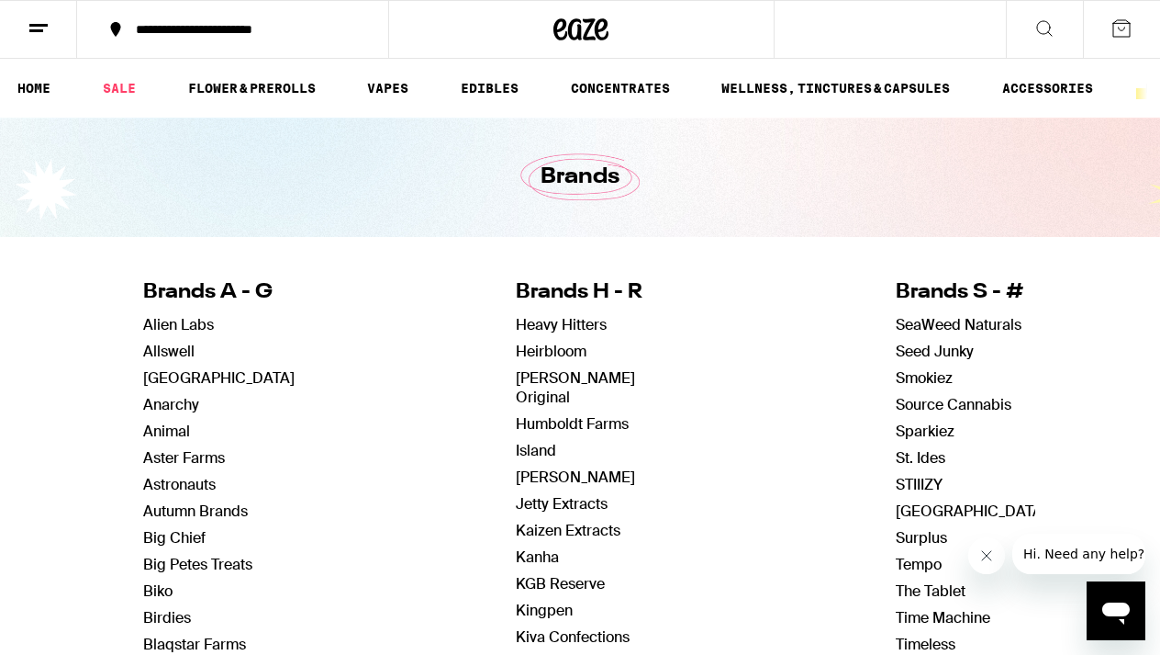
scroll to position [6, 0]
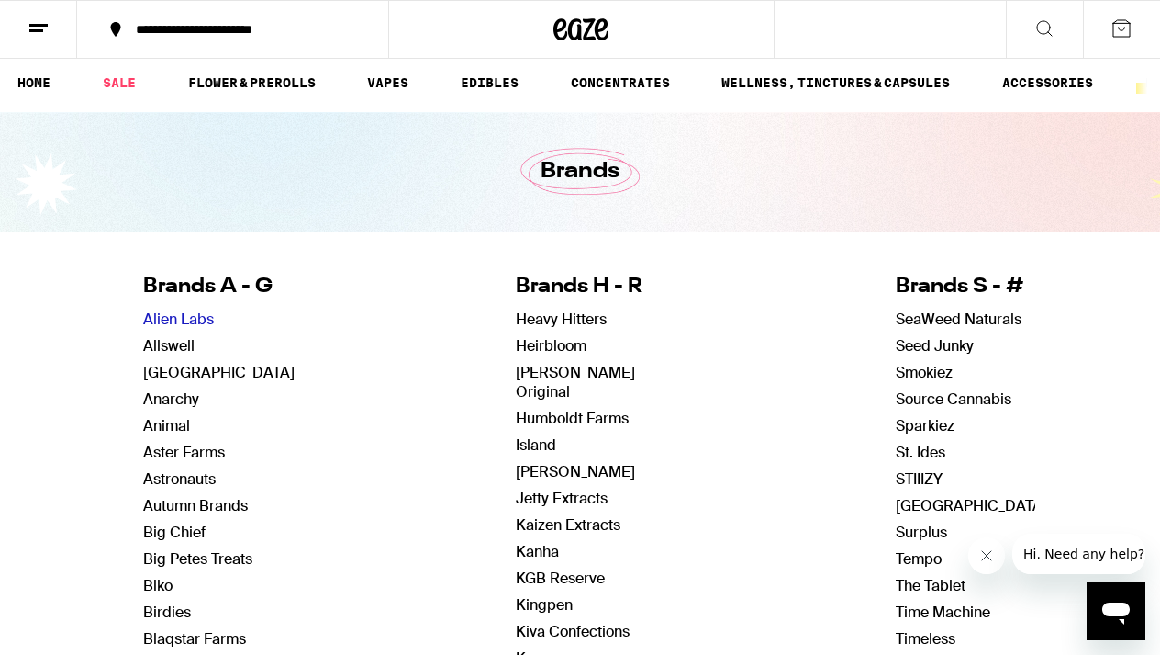
click at [168, 318] on link "Alien Labs" at bounding box center [178, 318] width 71 height 19
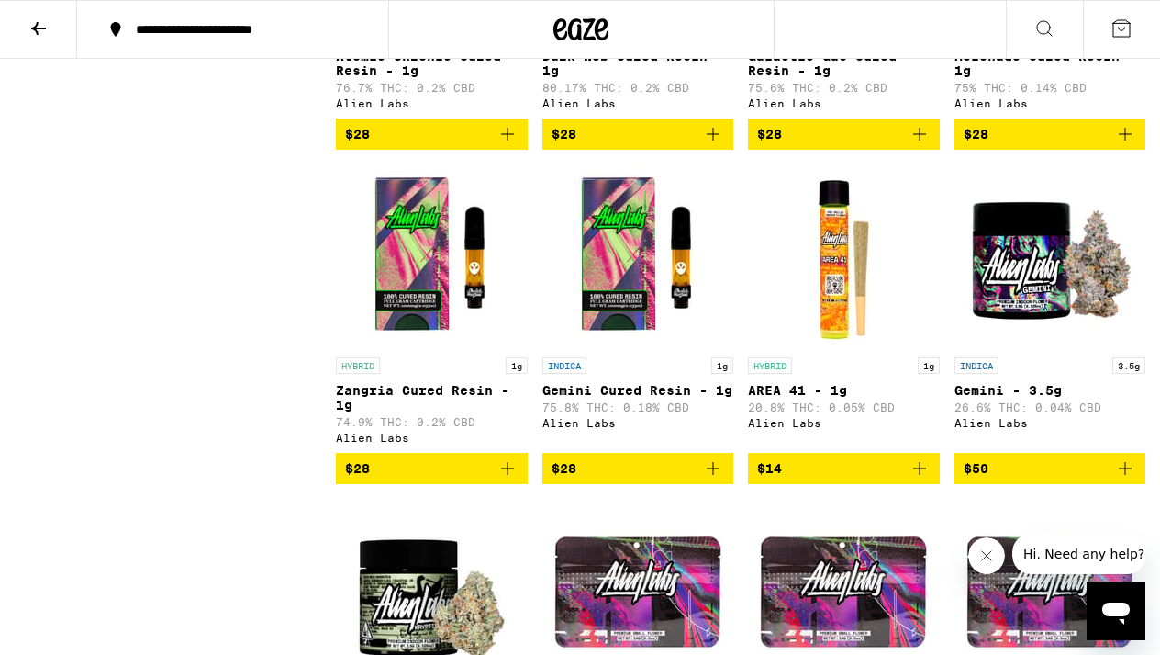
scroll to position [1480, 0]
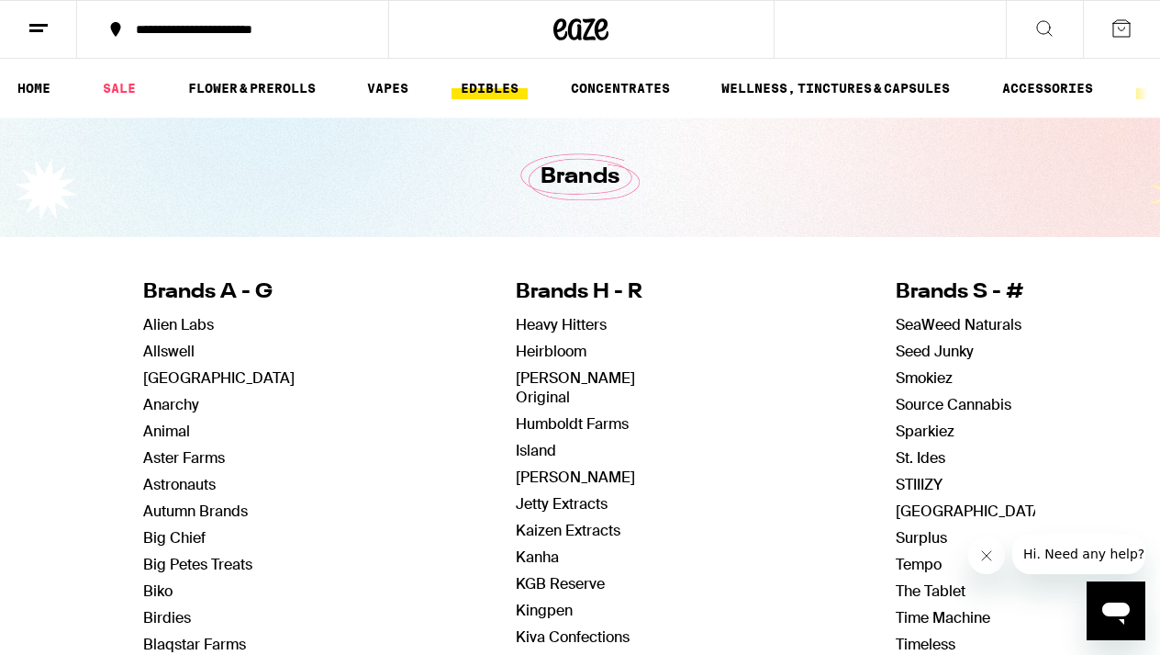
click at [483, 92] on link "EDIBLES" at bounding box center [490, 88] width 76 height 22
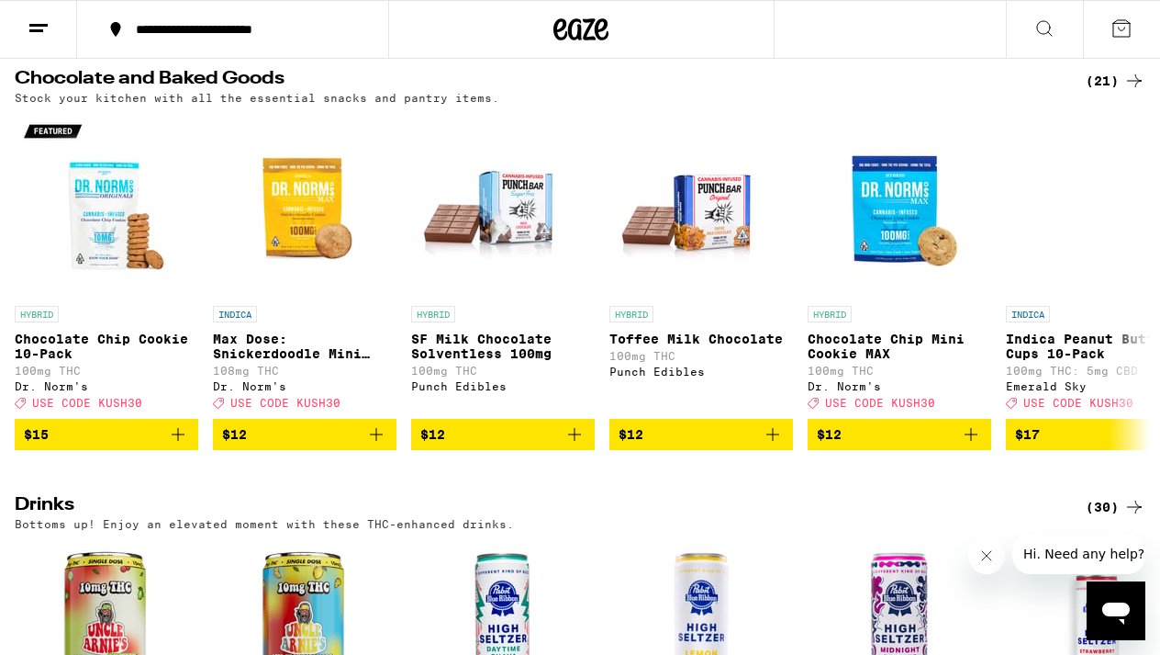
scroll to position [820, 0]
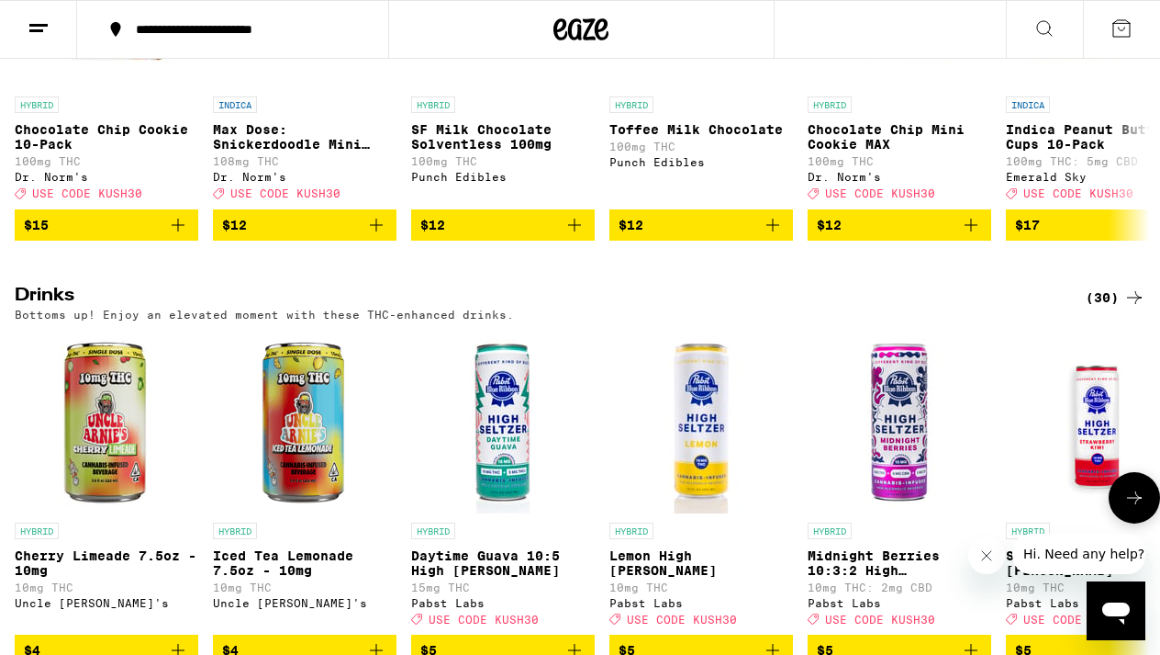
click at [61, 449] on img "Open page for Cherry Limeade 7.5oz - 10mg from Uncle Arnie's" at bounding box center [107, 422] width 184 height 184
